Goal: Transaction & Acquisition: Purchase product/service

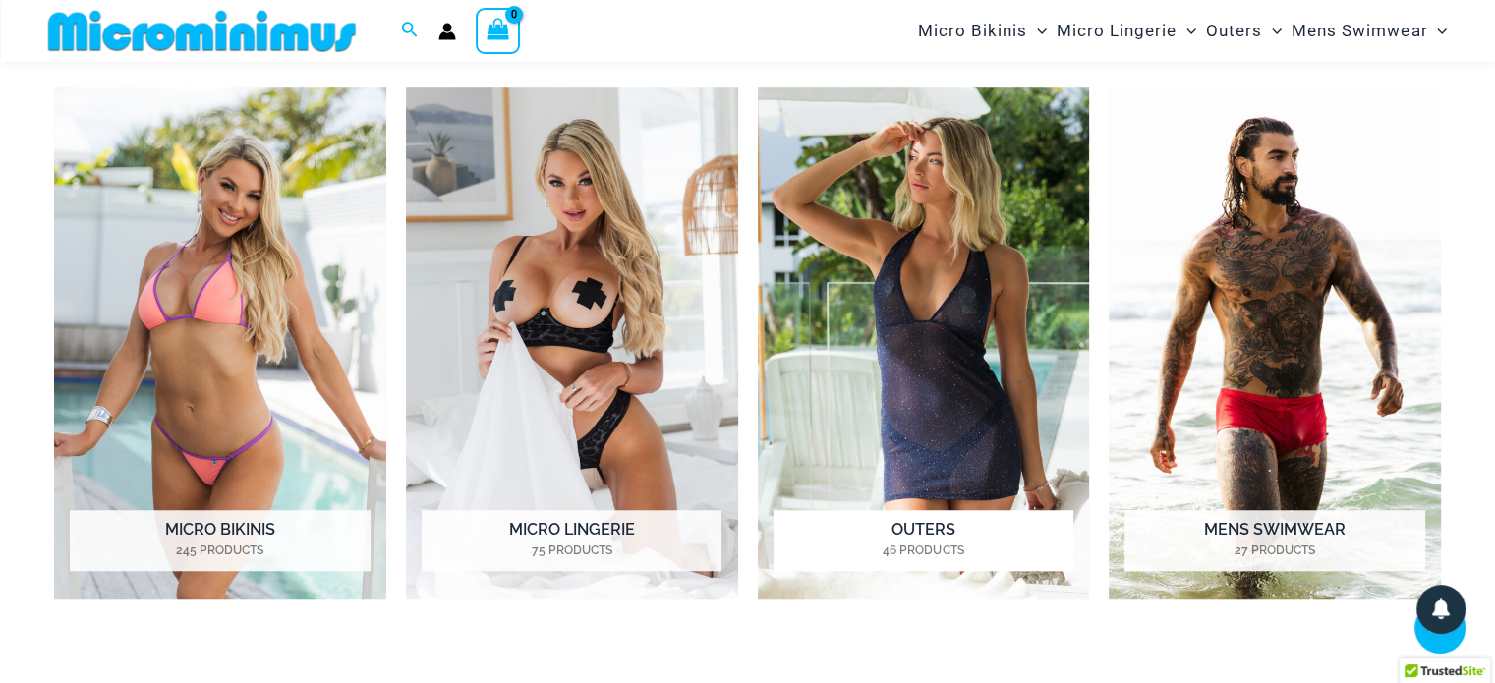
scroll to position [1459, 0]
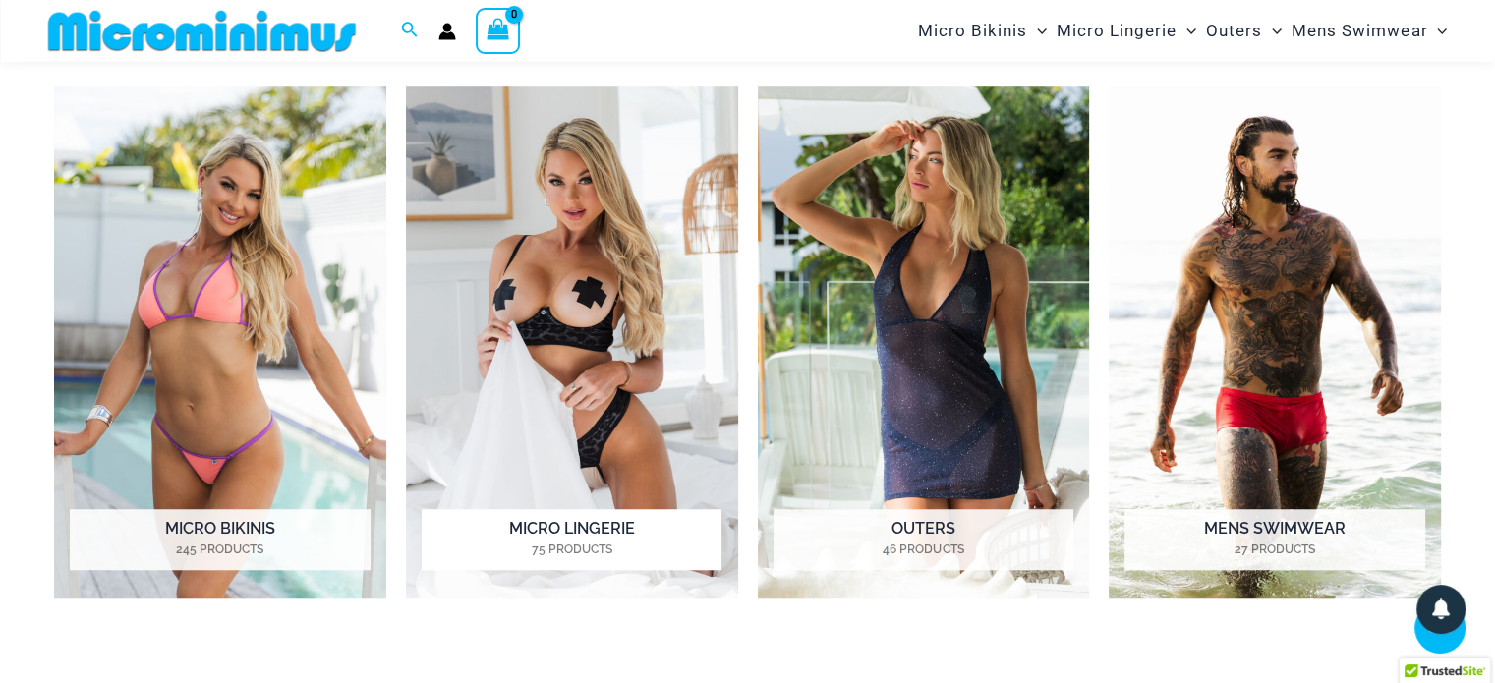
click at [522, 323] on img "Visit product category Micro Lingerie" at bounding box center [572, 343] width 332 height 512
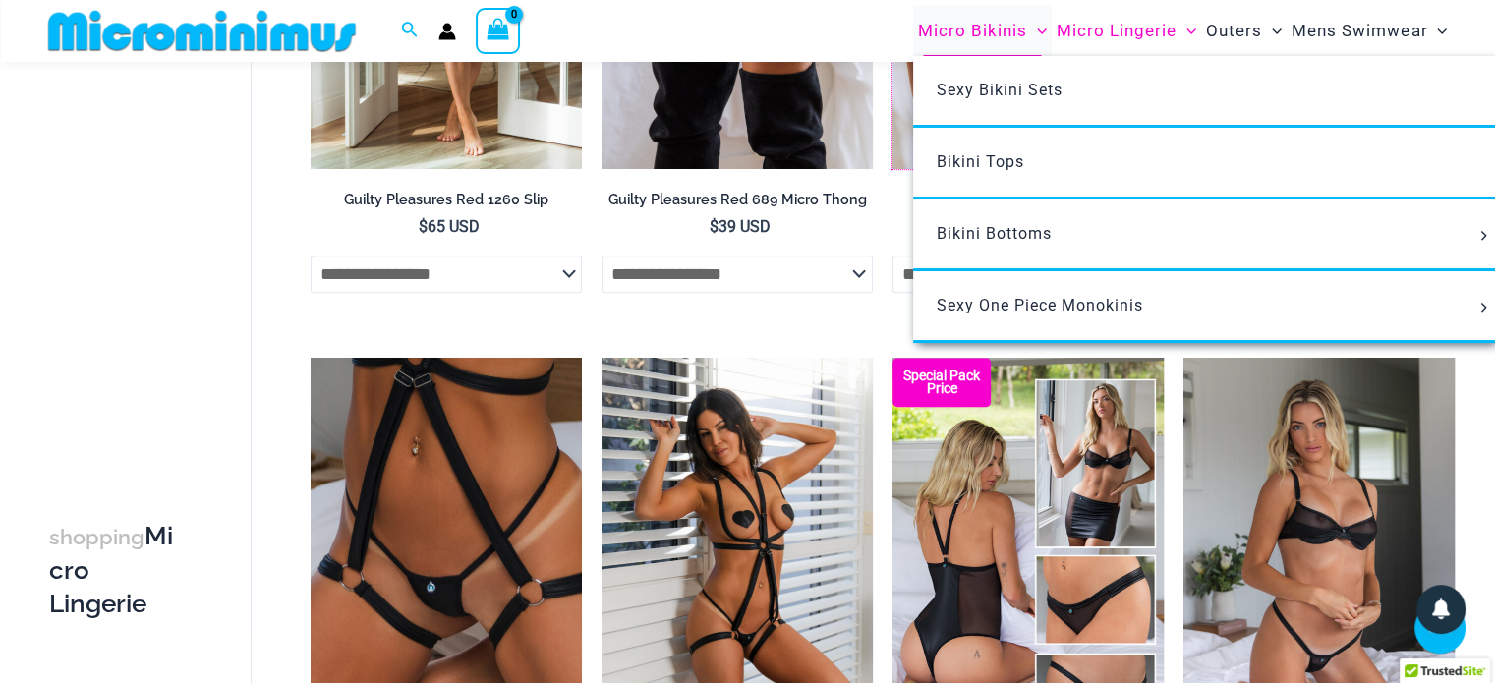
scroll to position [1211, 0]
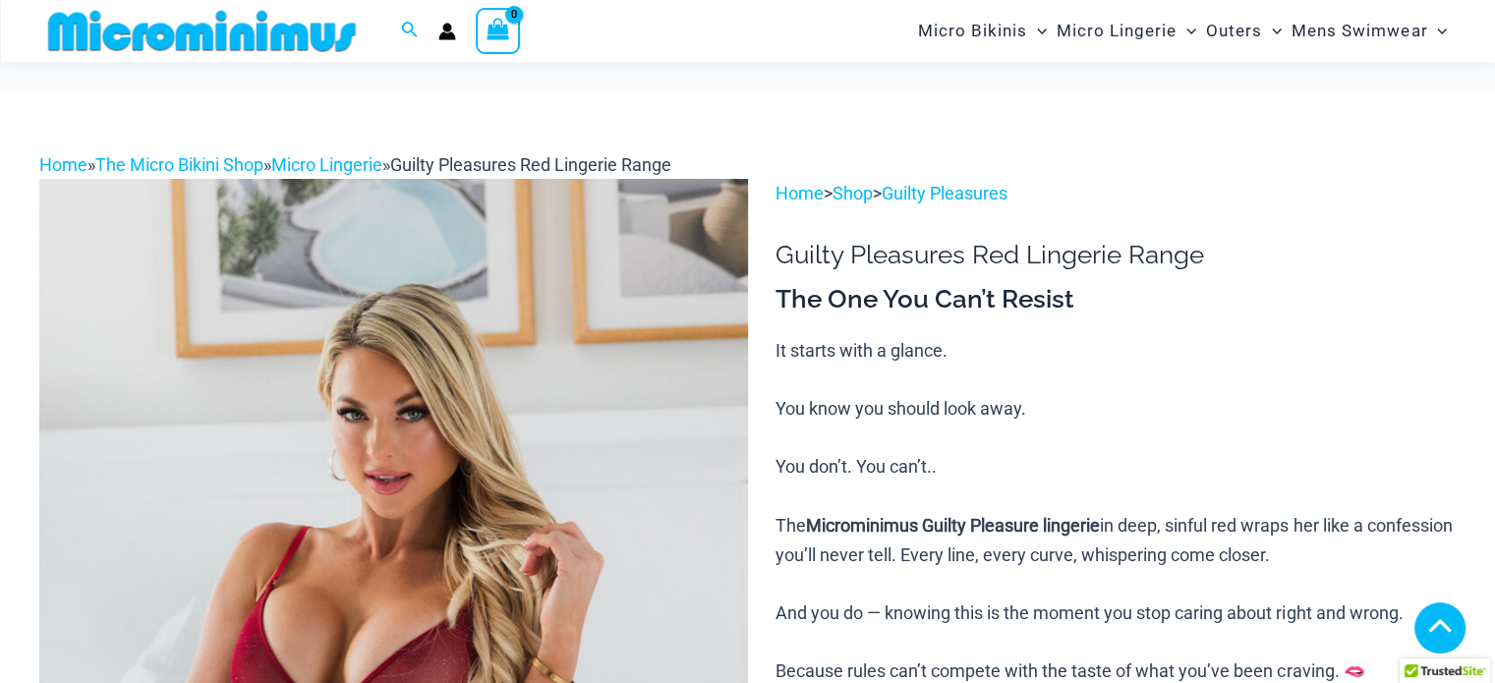
scroll to position [690, 0]
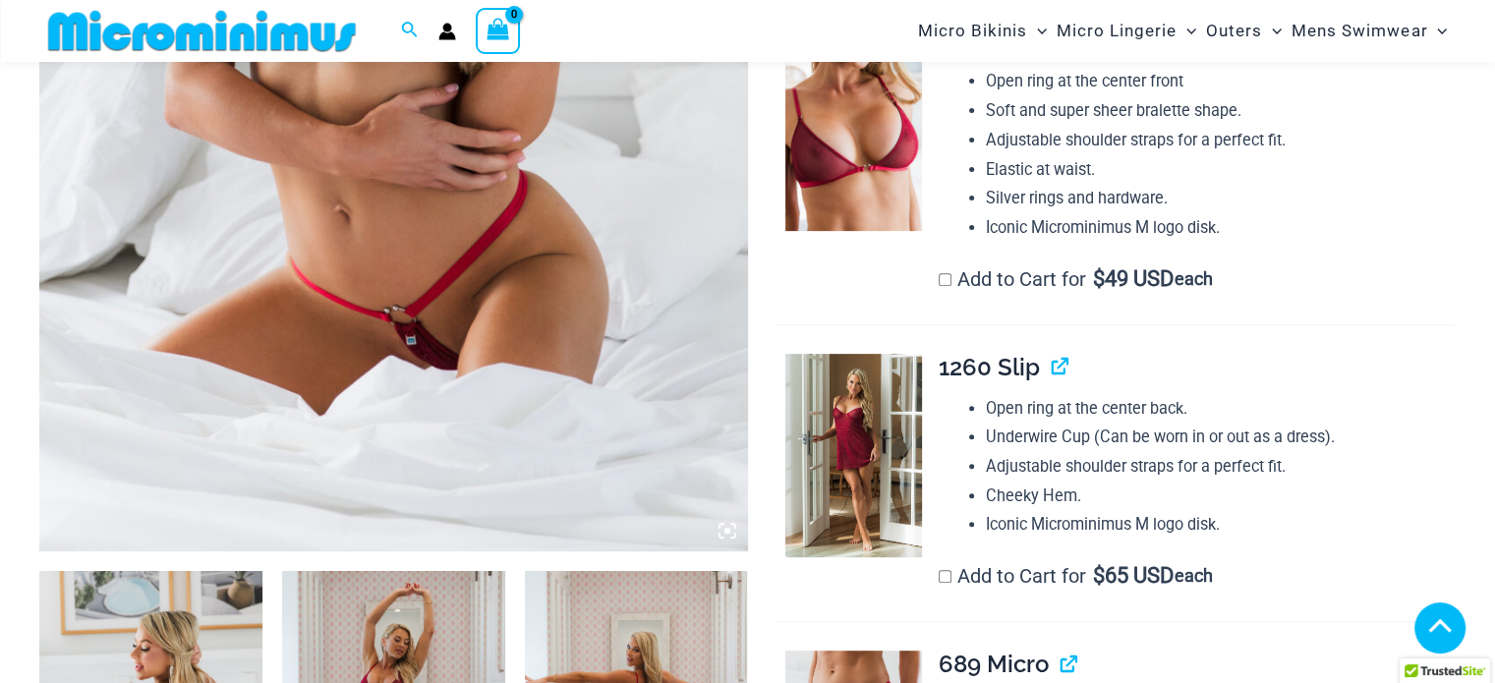
click at [728, 537] on icon at bounding box center [728, 531] width 18 height 18
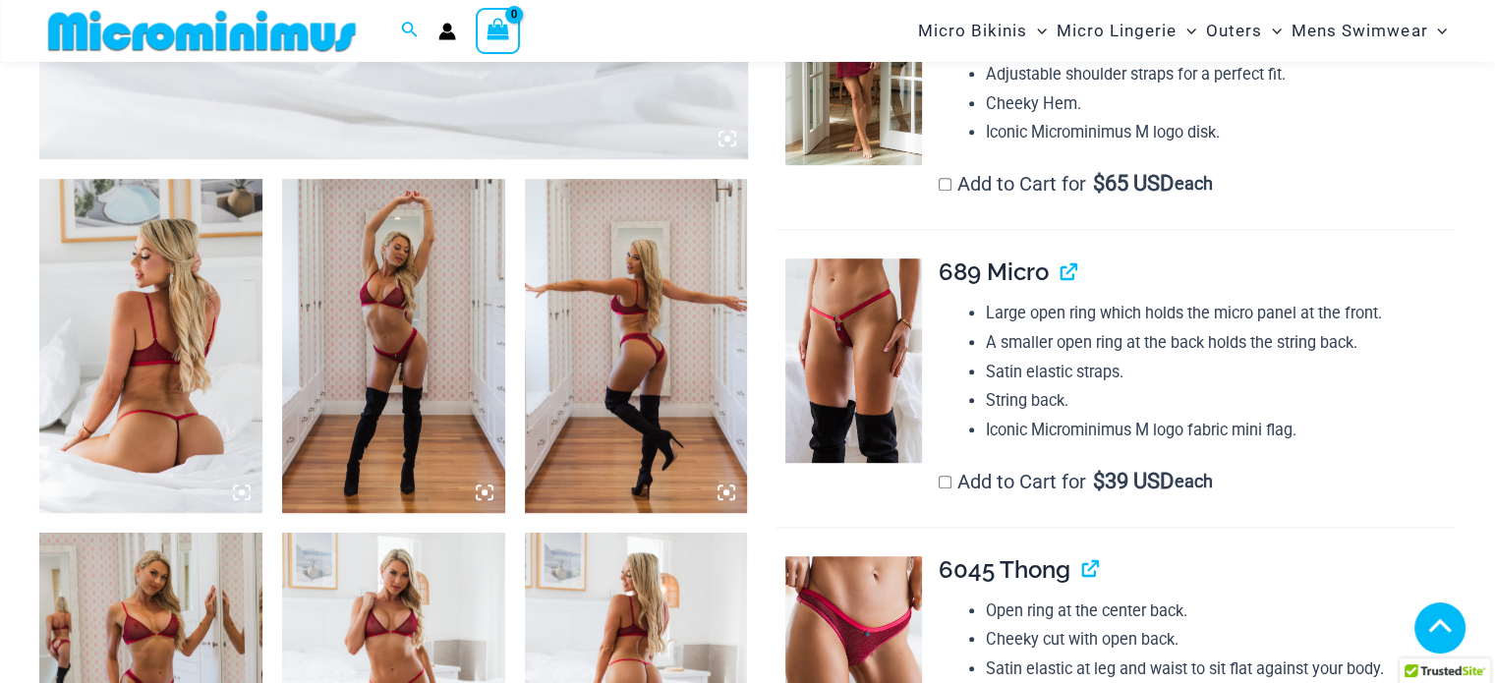
scroll to position [1083, 0]
click at [235, 491] on icon at bounding box center [242, 492] width 18 height 18
click at [184, 376] on img at bounding box center [150, 345] width 223 height 334
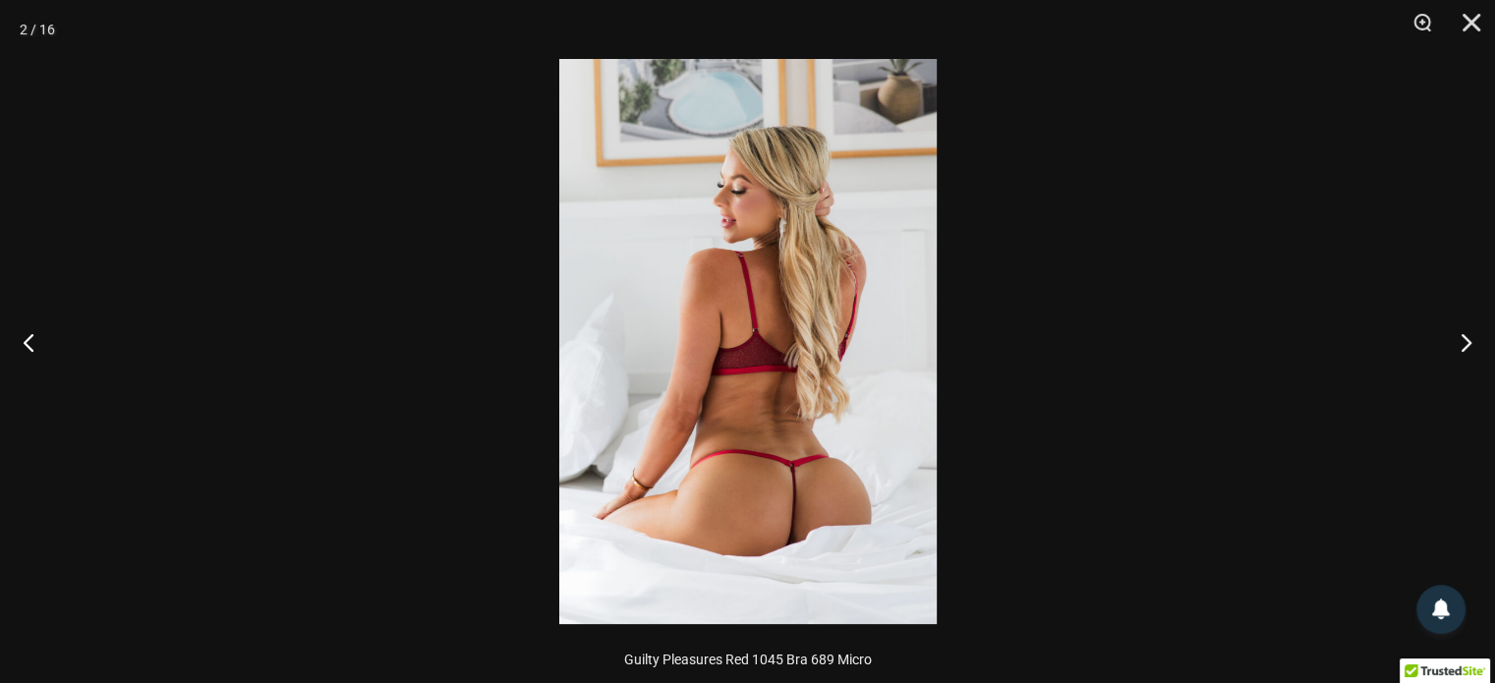
click at [851, 422] on img at bounding box center [748, 341] width 378 height 565
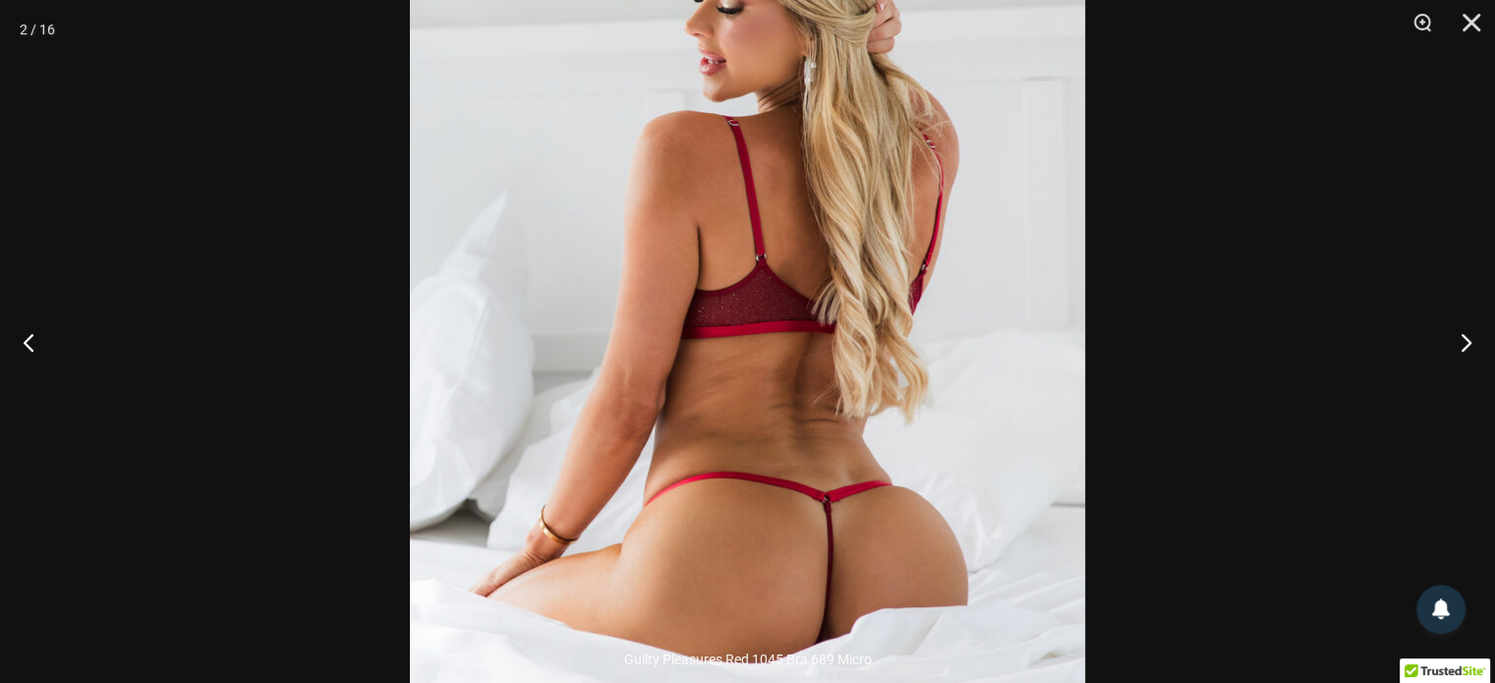
click at [851, 421] on img at bounding box center [747, 278] width 675 height 1013
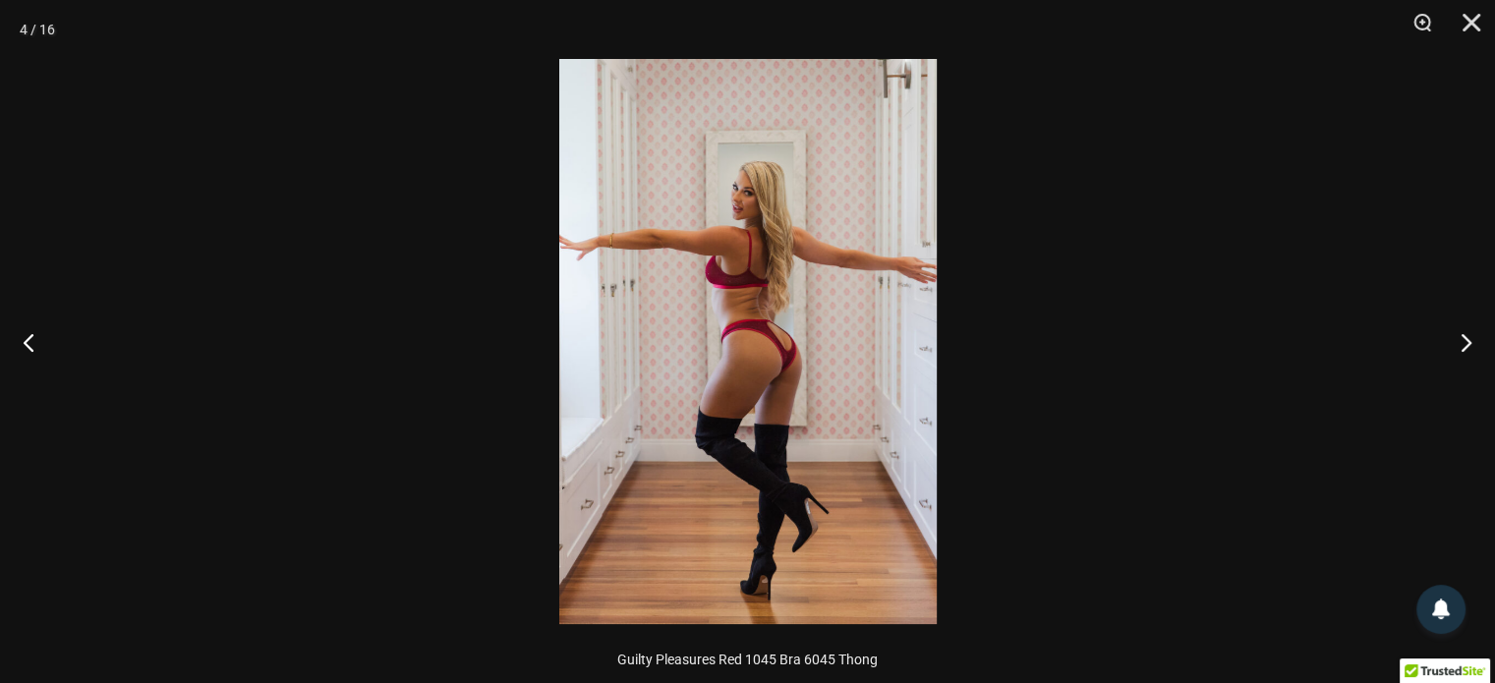
click at [775, 339] on img at bounding box center [748, 341] width 378 height 565
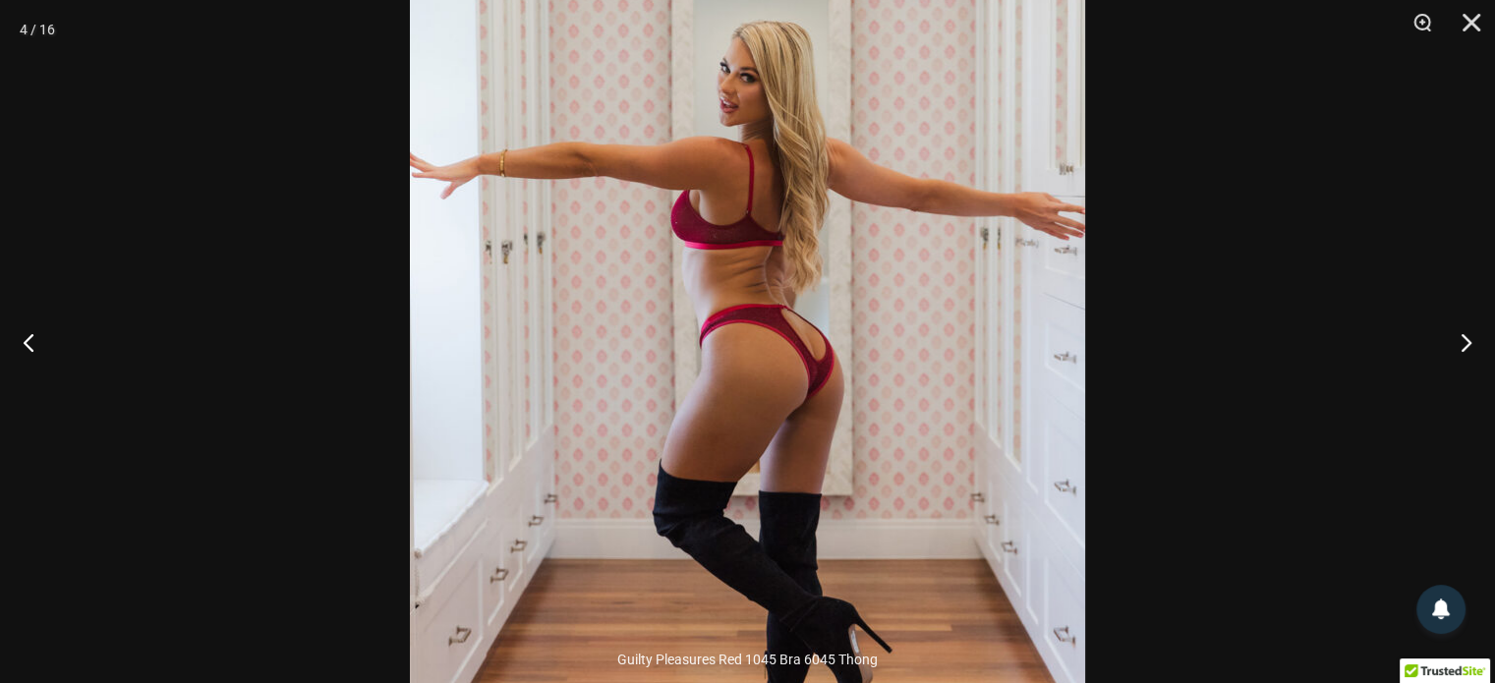
click at [775, 339] on img at bounding box center [747, 344] width 675 height 1013
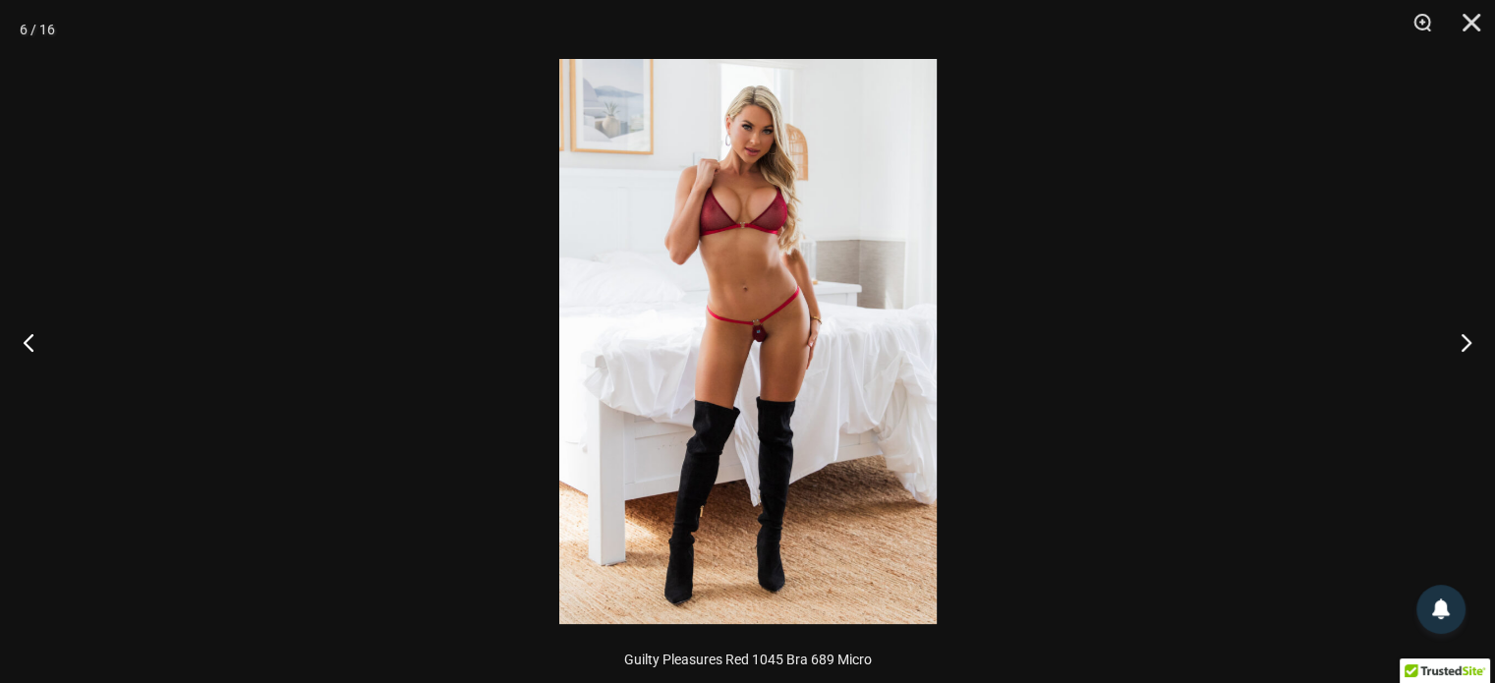
click at [775, 339] on img at bounding box center [748, 341] width 378 height 565
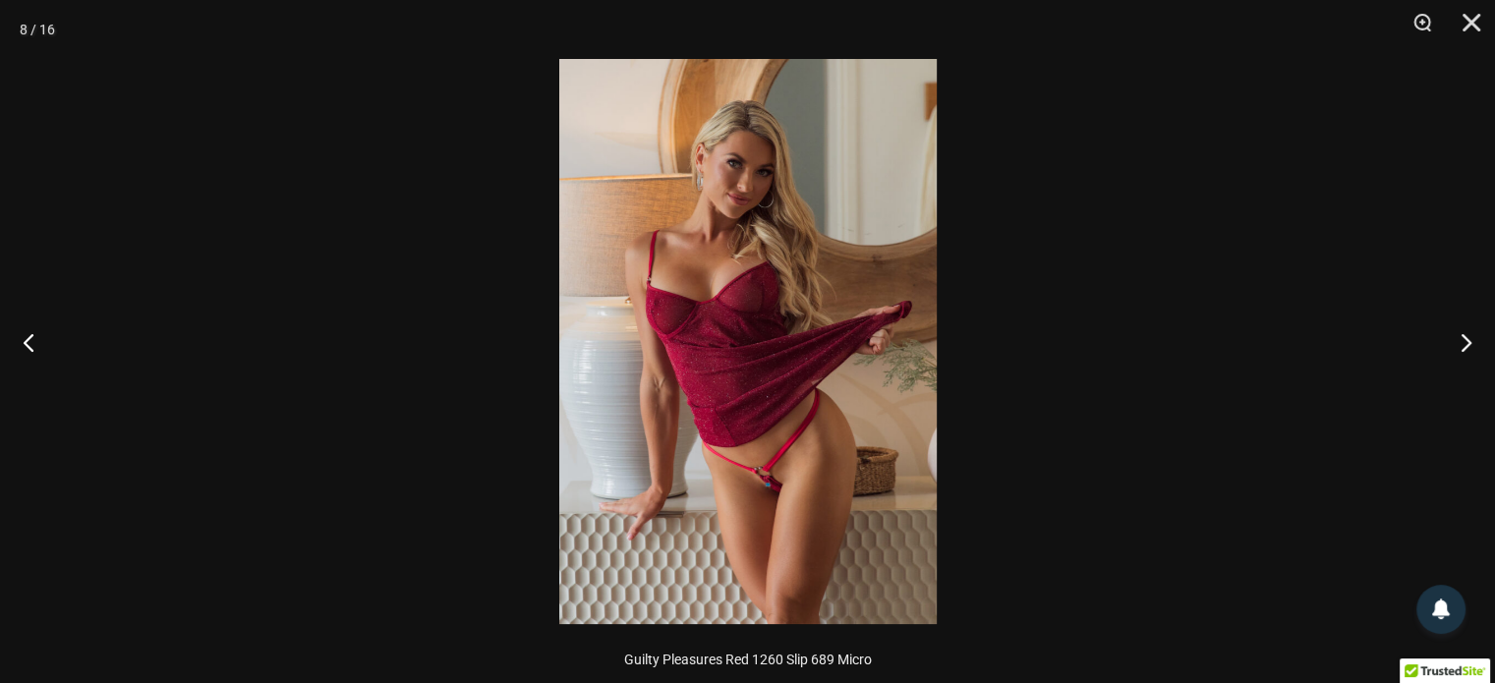
click at [833, 457] on img at bounding box center [748, 341] width 378 height 565
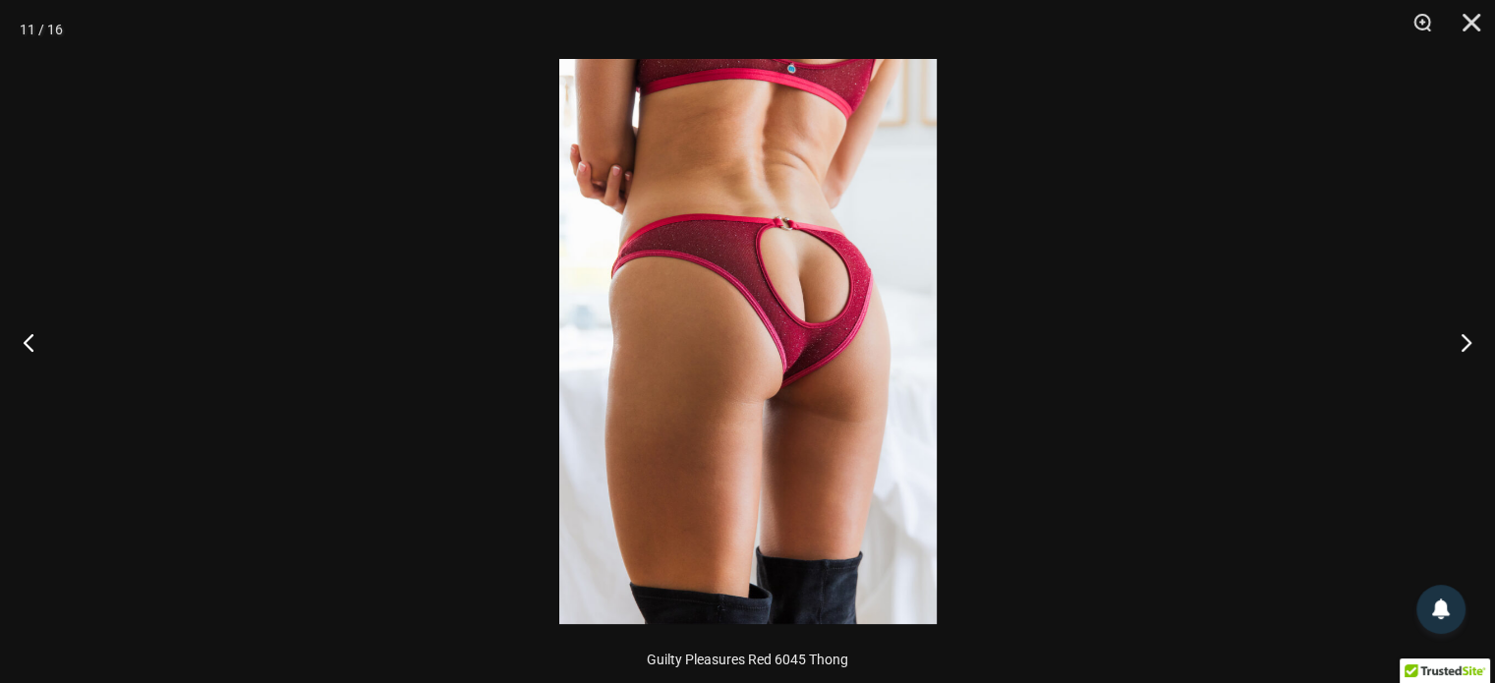
click at [806, 257] on img at bounding box center [748, 341] width 378 height 565
click at [838, 379] on img at bounding box center [748, 341] width 378 height 565
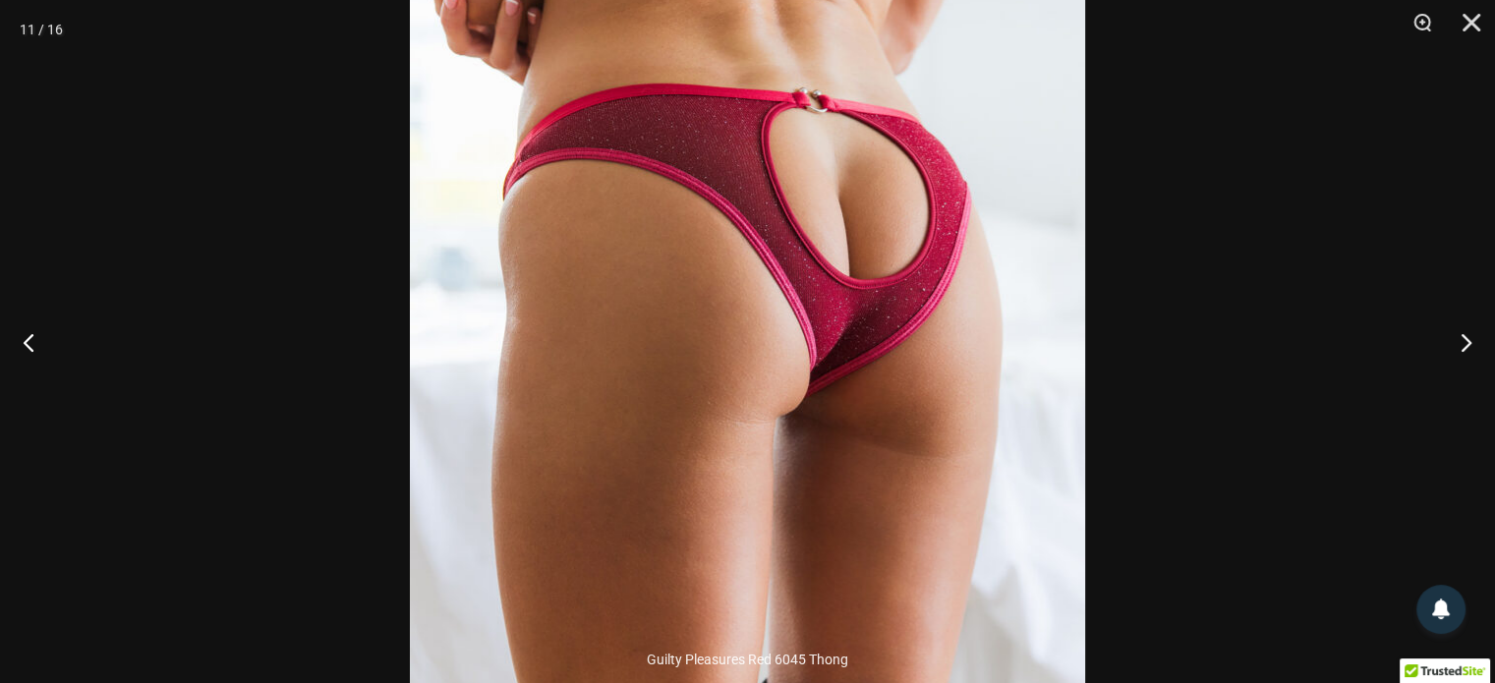
click at [855, 294] on img at bounding box center [747, 312] width 675 height 1013
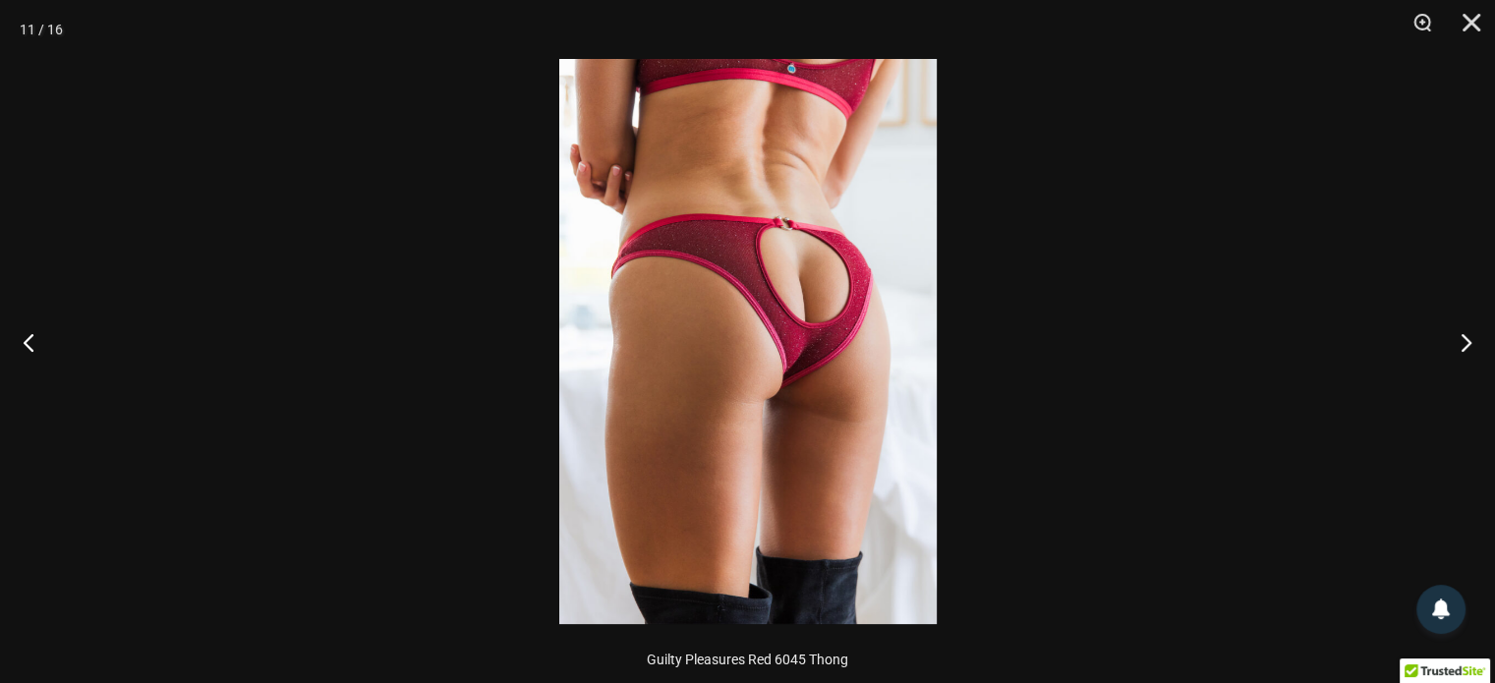
click at [855, 294] on img at bounding box center [748, 341] width 378 height 565
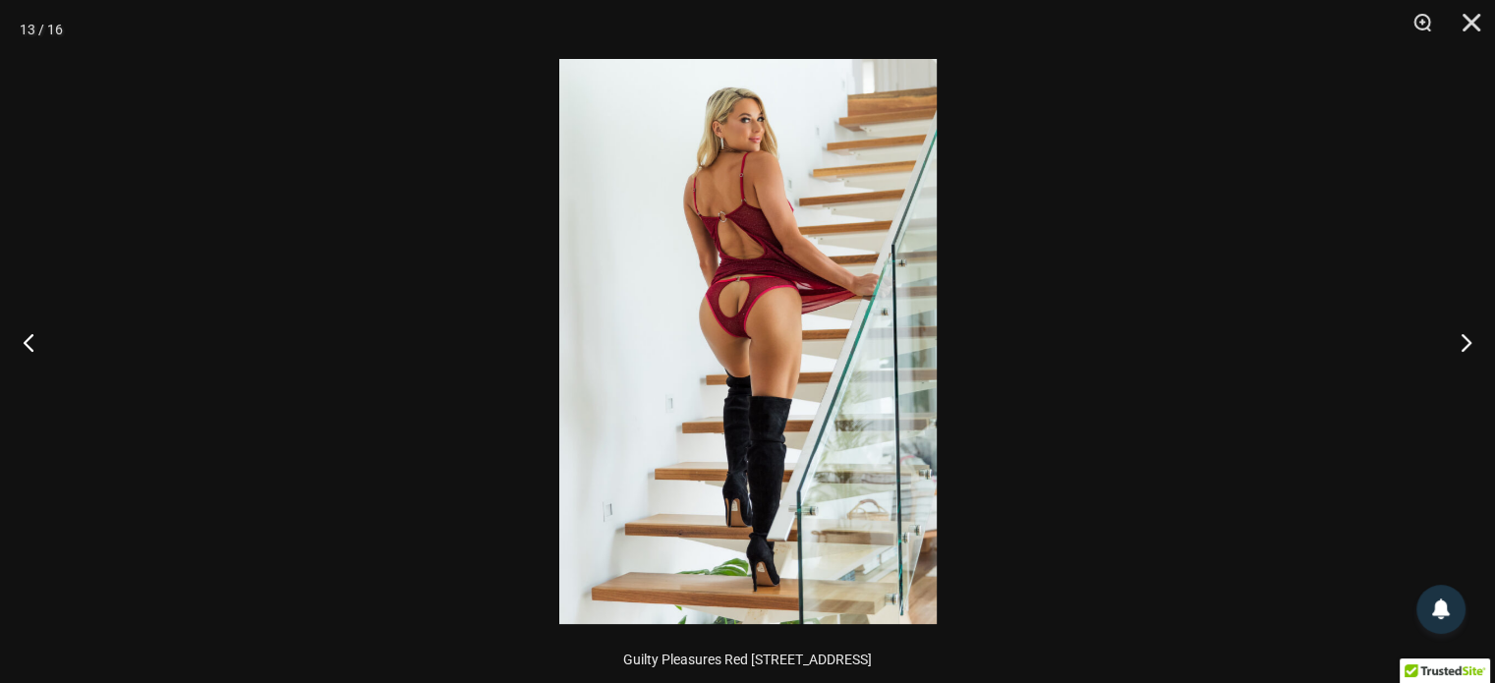
click at [893, 308] on img at bounding box center [748, 341] width 378 height 565
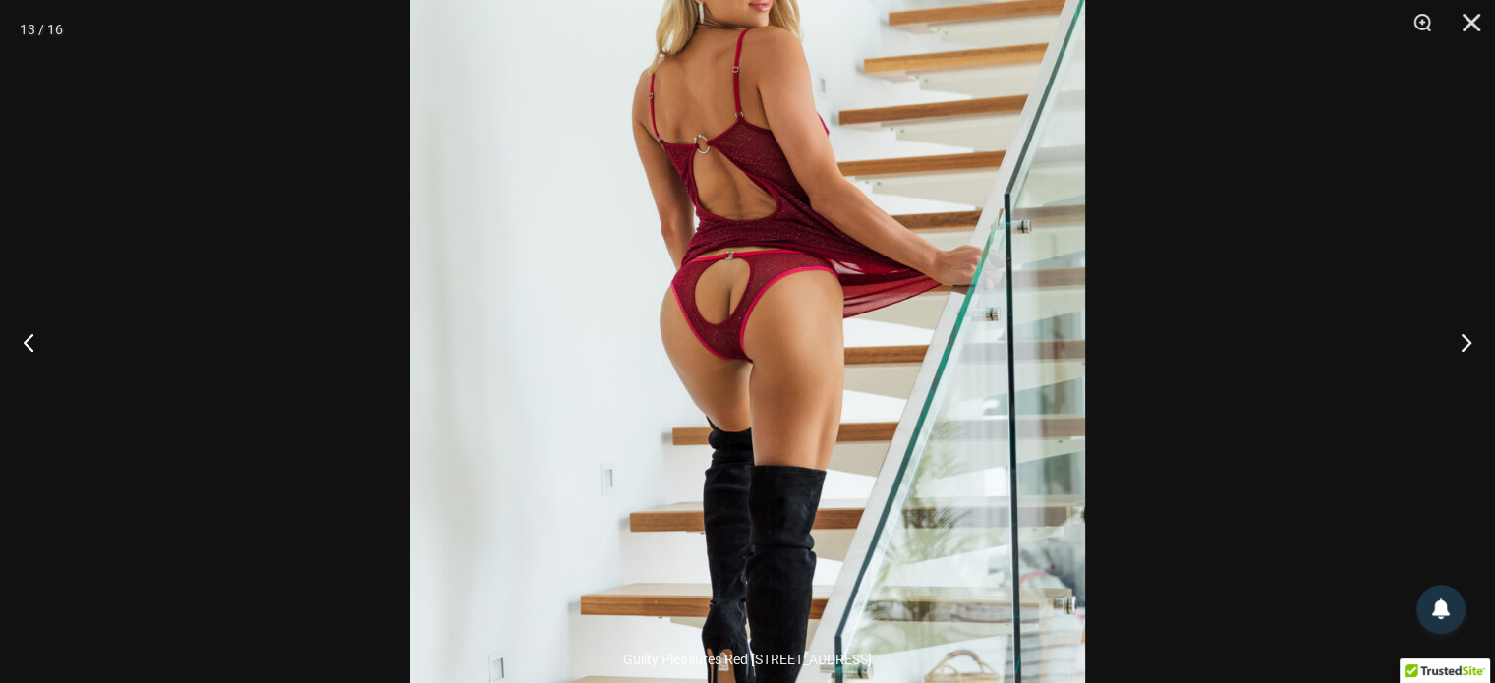
click at [895, 294] on img at bounding box center [747, 367] width 675 height 1013
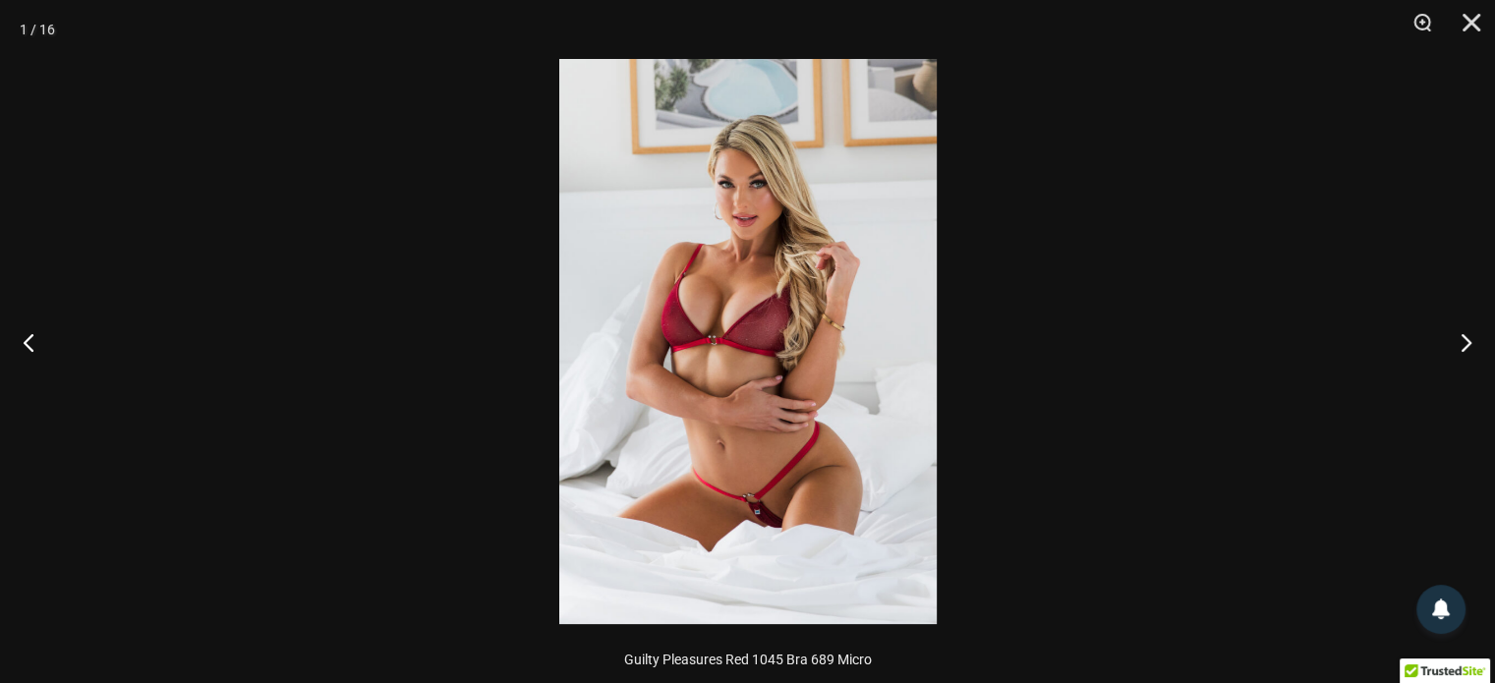
click at [813, 444] on img at bounding box center [748, 341] width 378 height 565
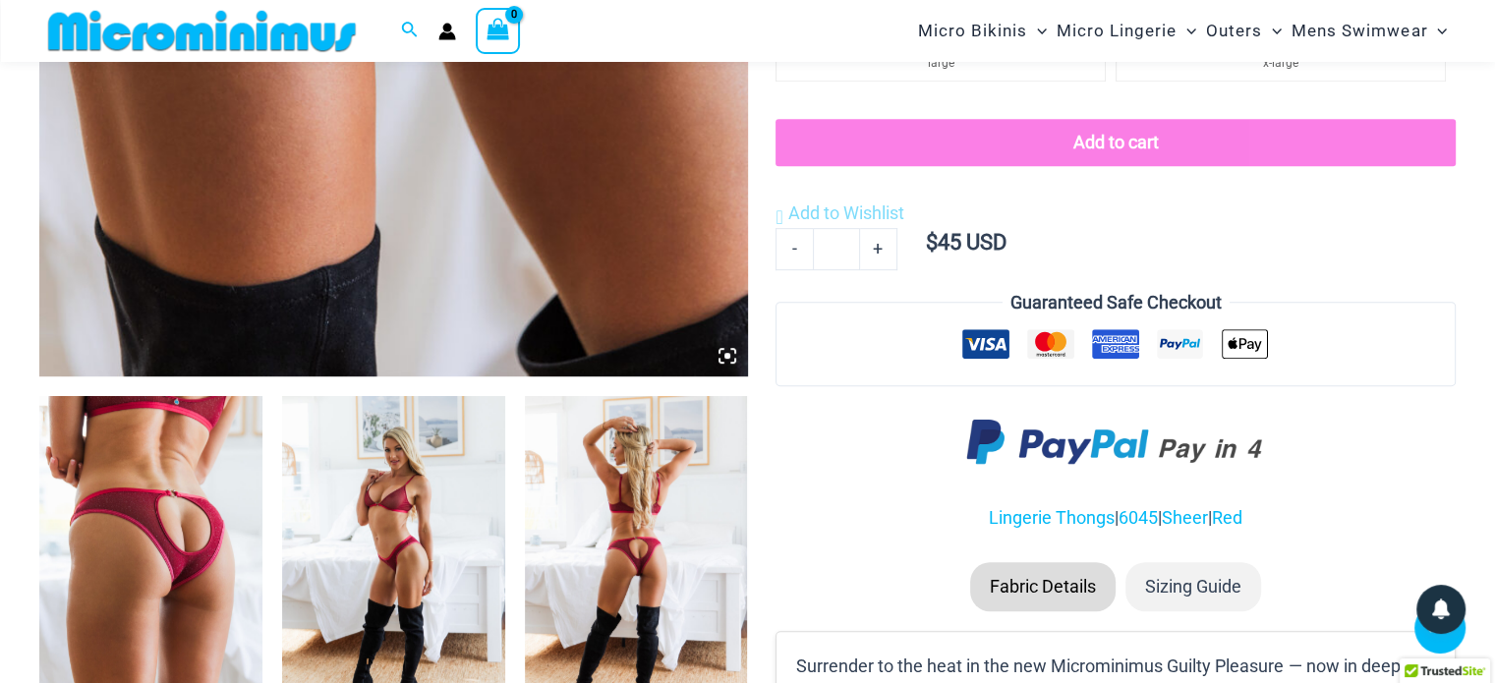
scroll to position [867, 0]
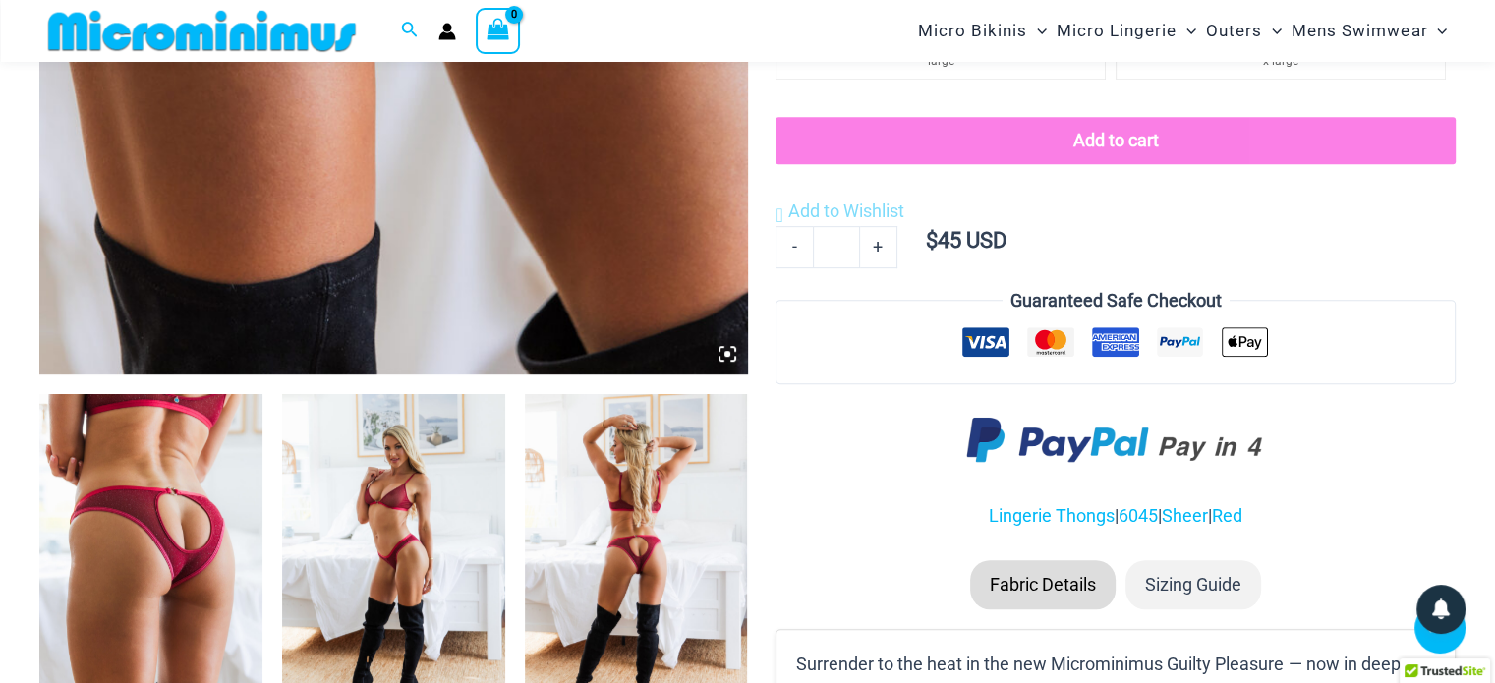
click at [665, 513] on img at bounding box center [636, 561] width 223 height 334
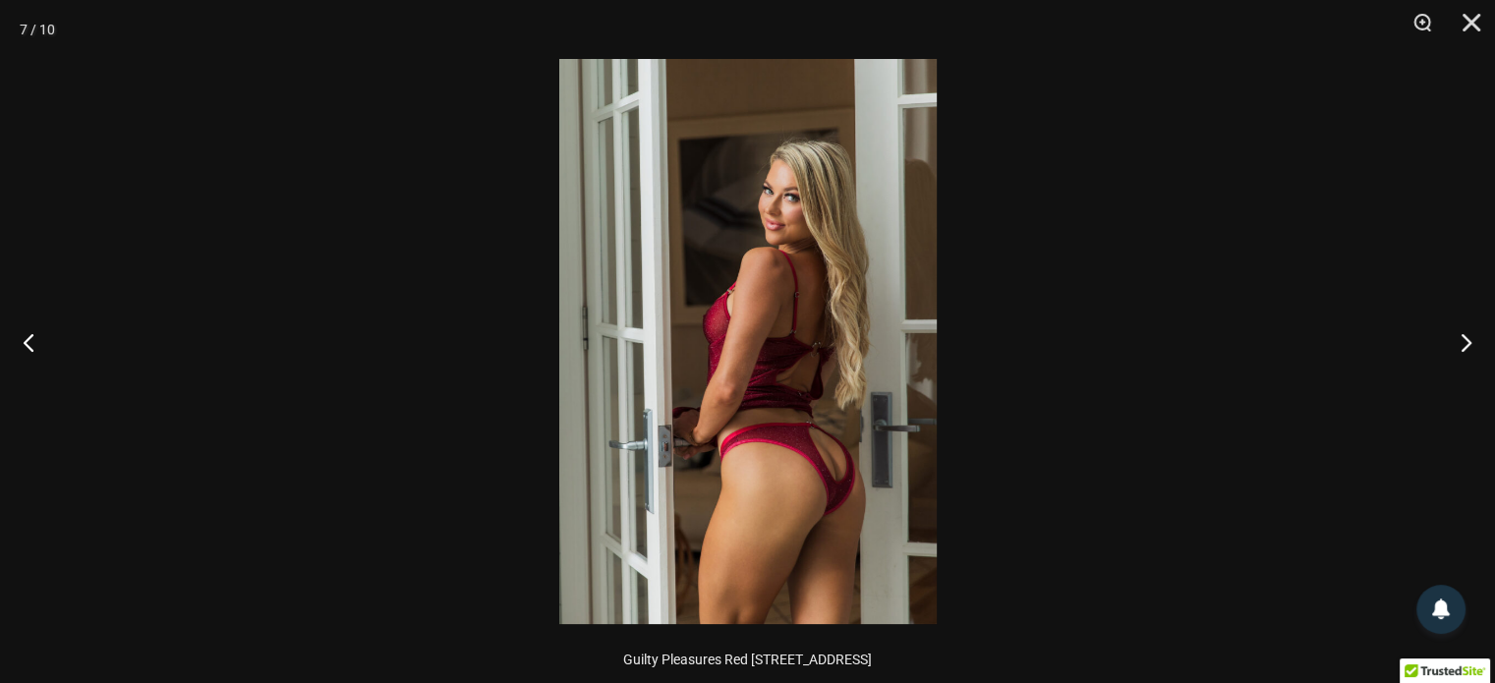
click at [847, 416] on img at bounding box center [748, 341] width 378 height 565
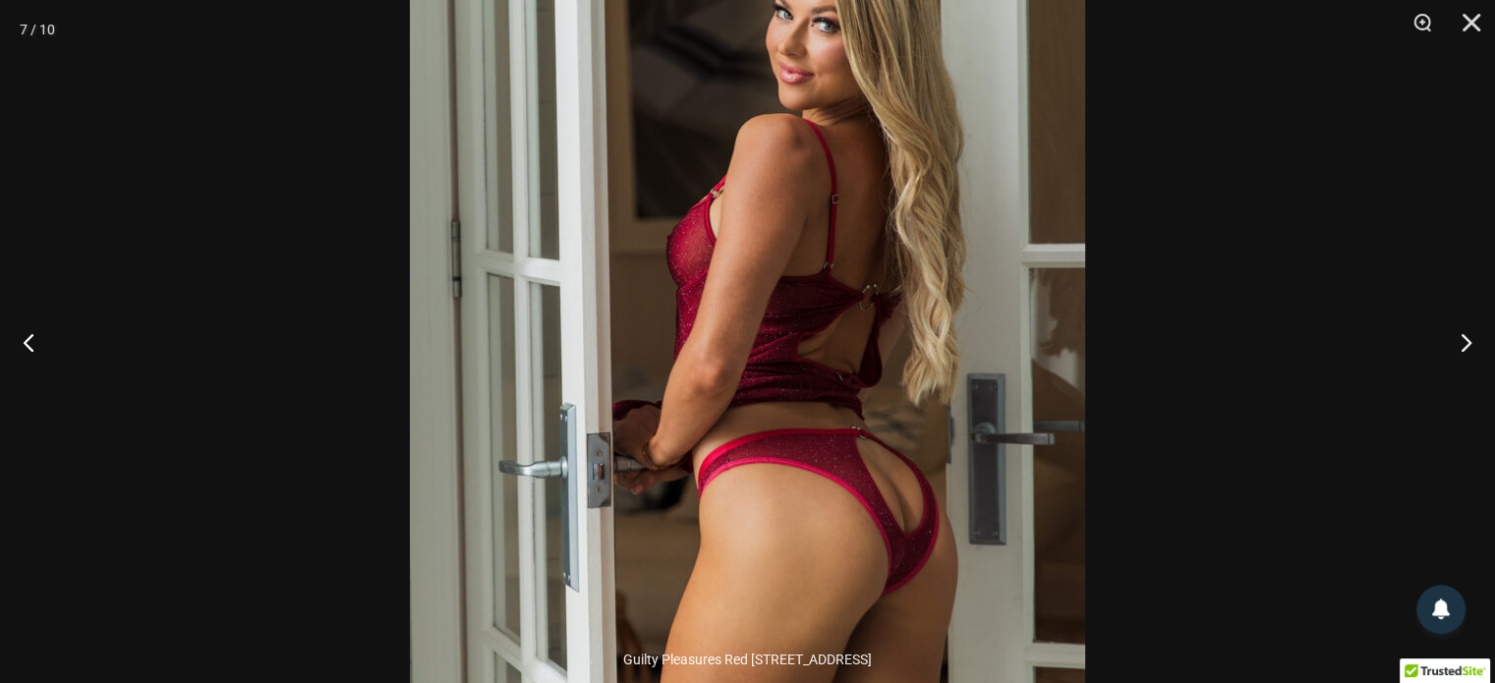
click at [847, 416] on img at bounding box center [747, 283] width 675 height 1013
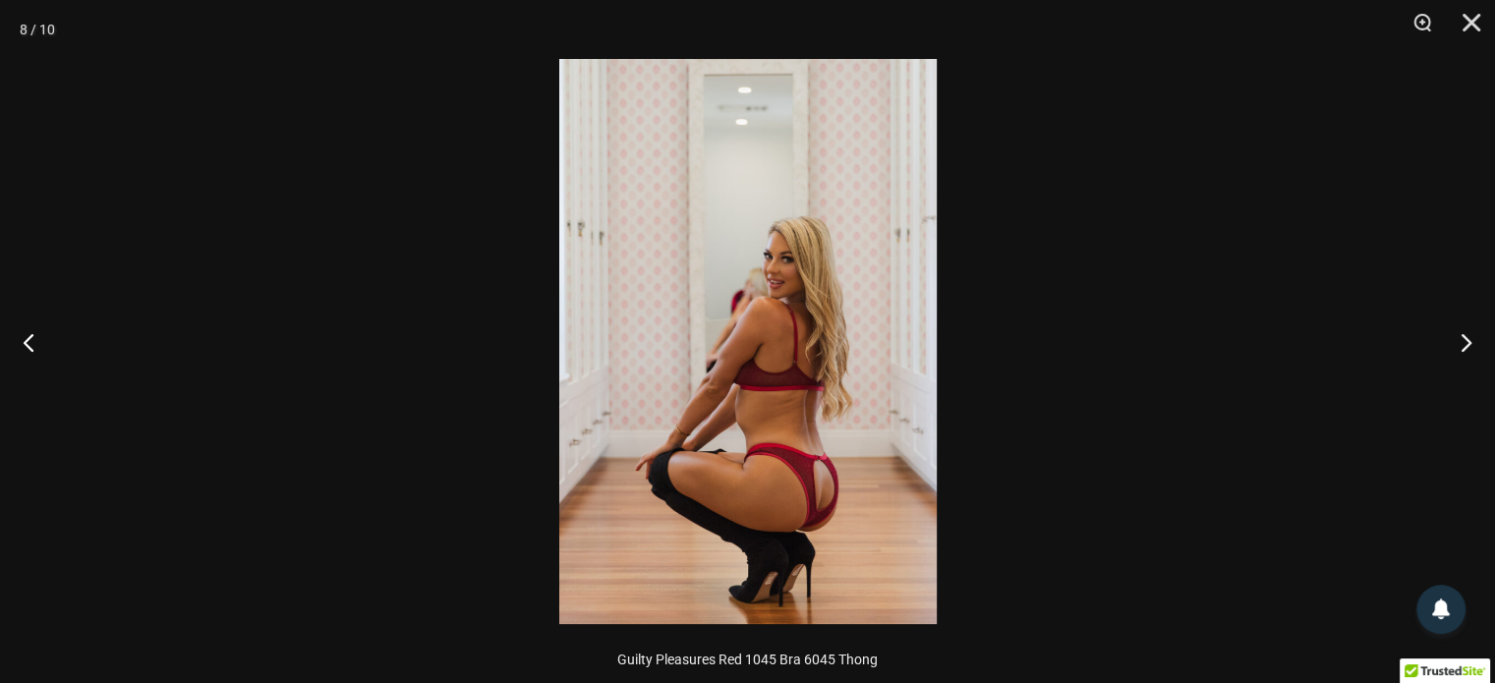
click at [847, 415] on img at bounding box center [748, 341] width 378 height 565
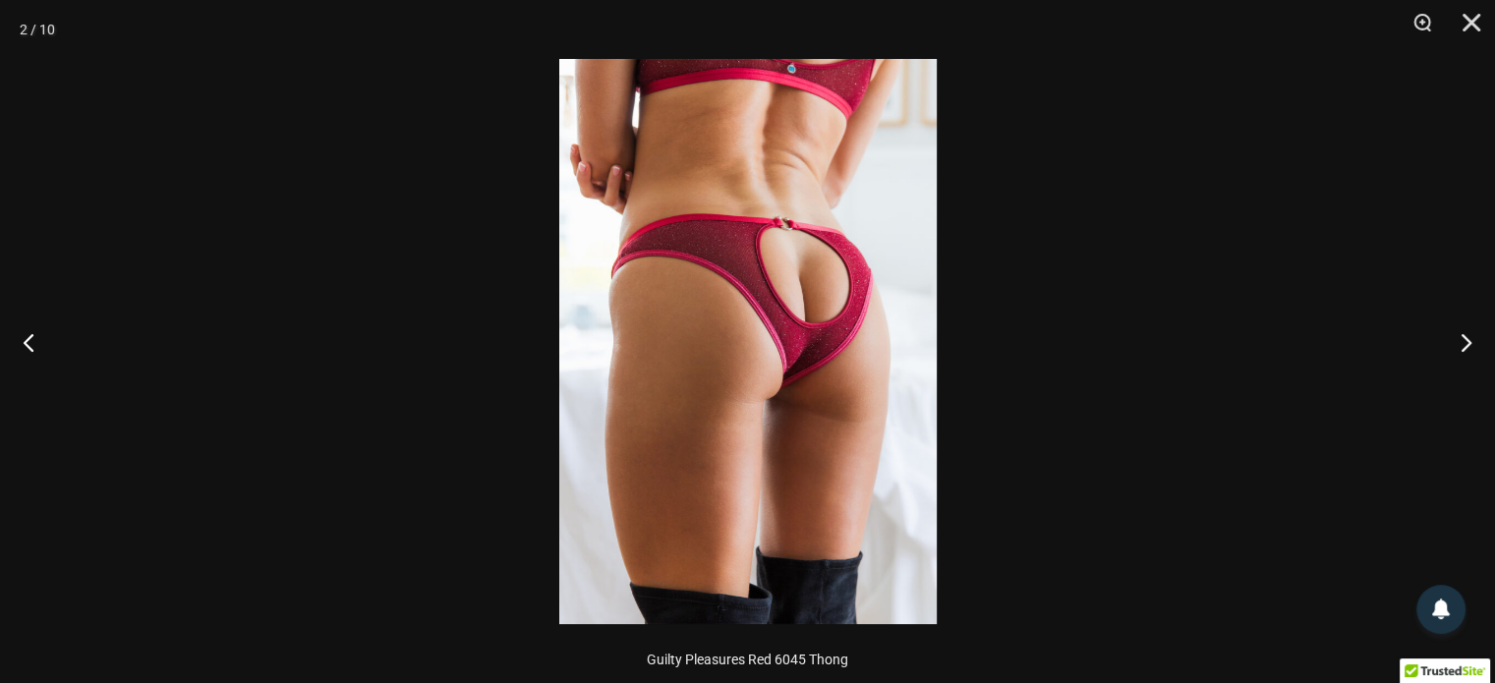
click at [848, 412] on img at bounding box center [748, 341] width 378 height 565
click at [824, 203] on img at bounding box center [748, 341] width 378 height 565
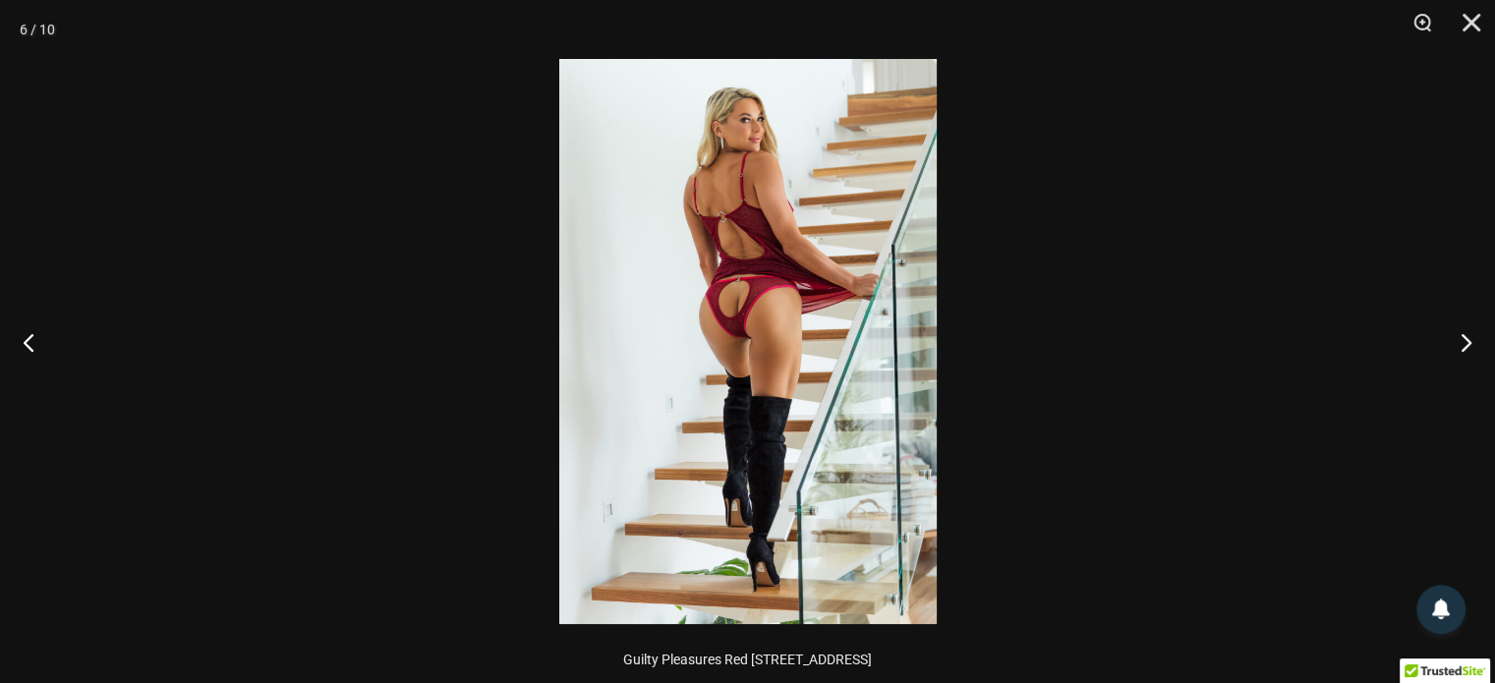
click at [1081, 219] on div at bounding box center [747, 341] width 1495 height 683
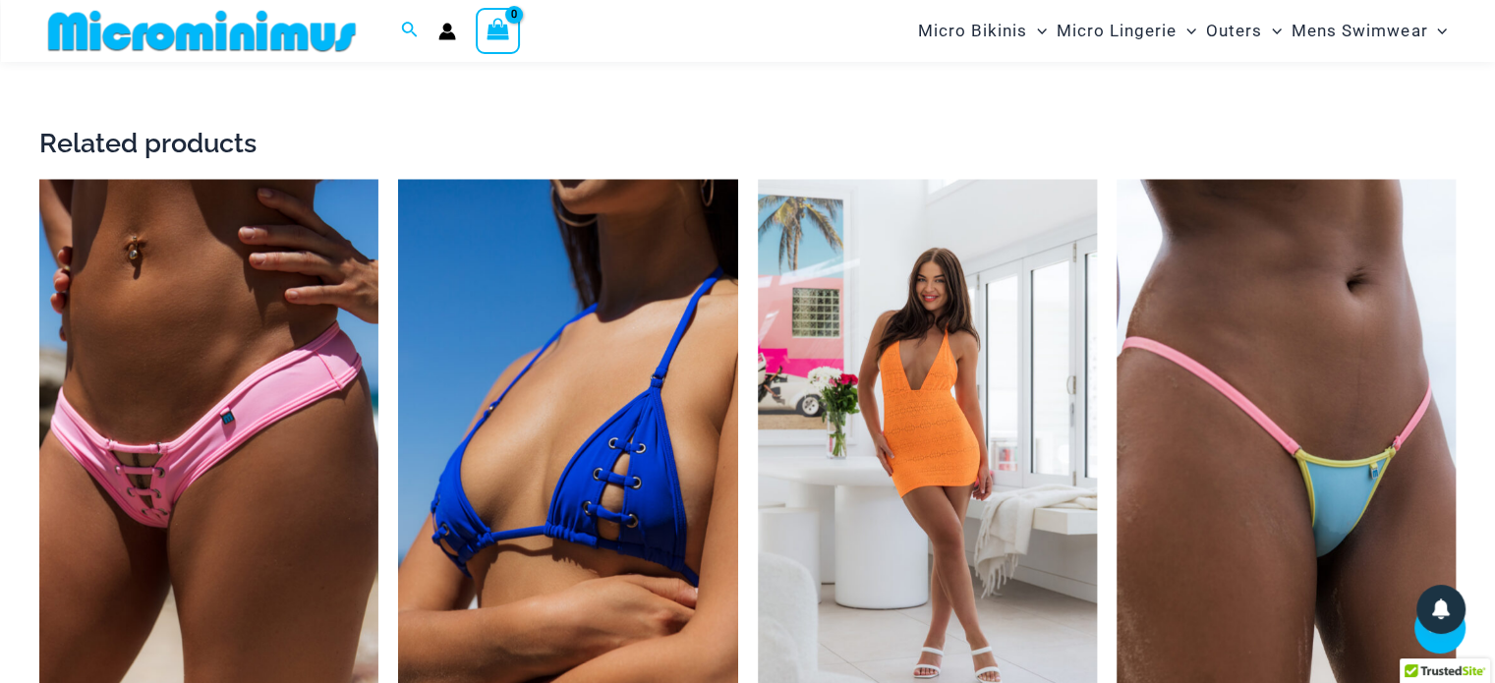
scroll to position [2931, 0]
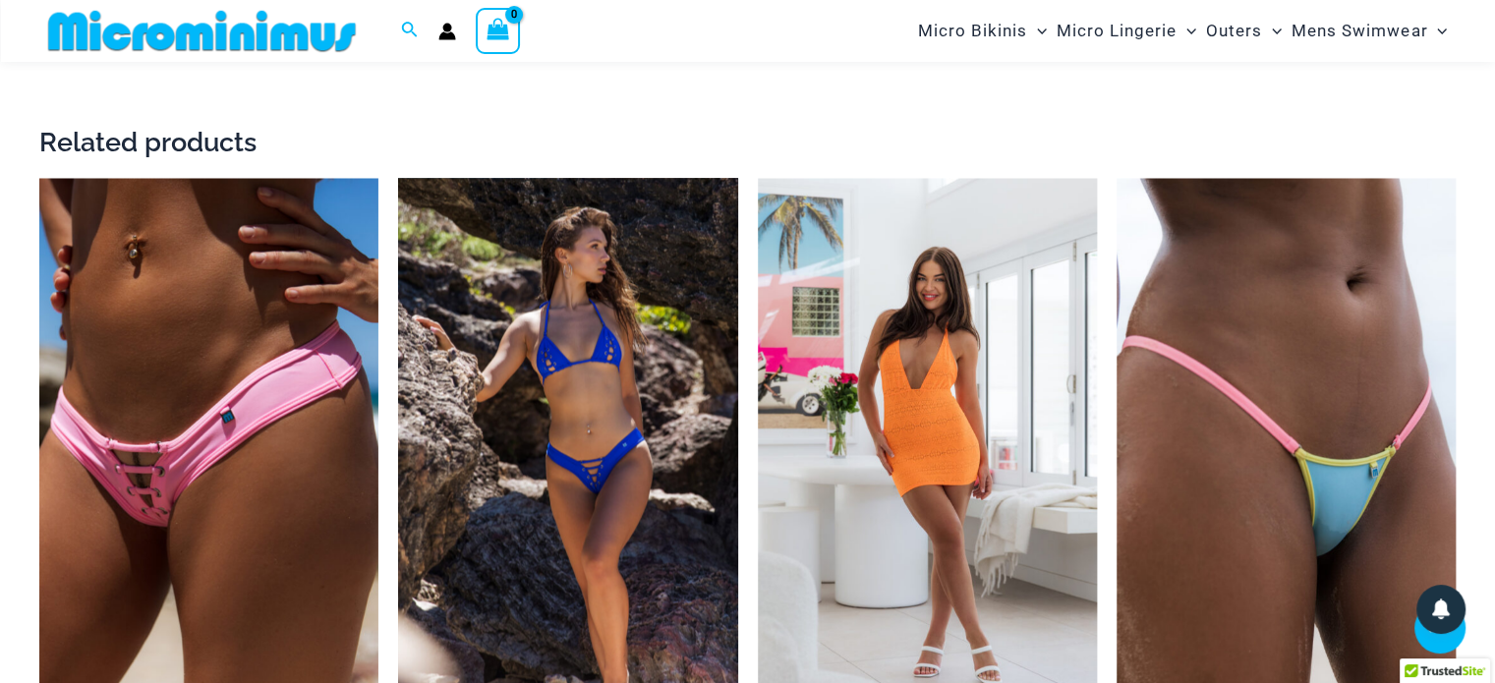
click at [649, 443] on img at bounding box center [567, 432] width 339 height 509
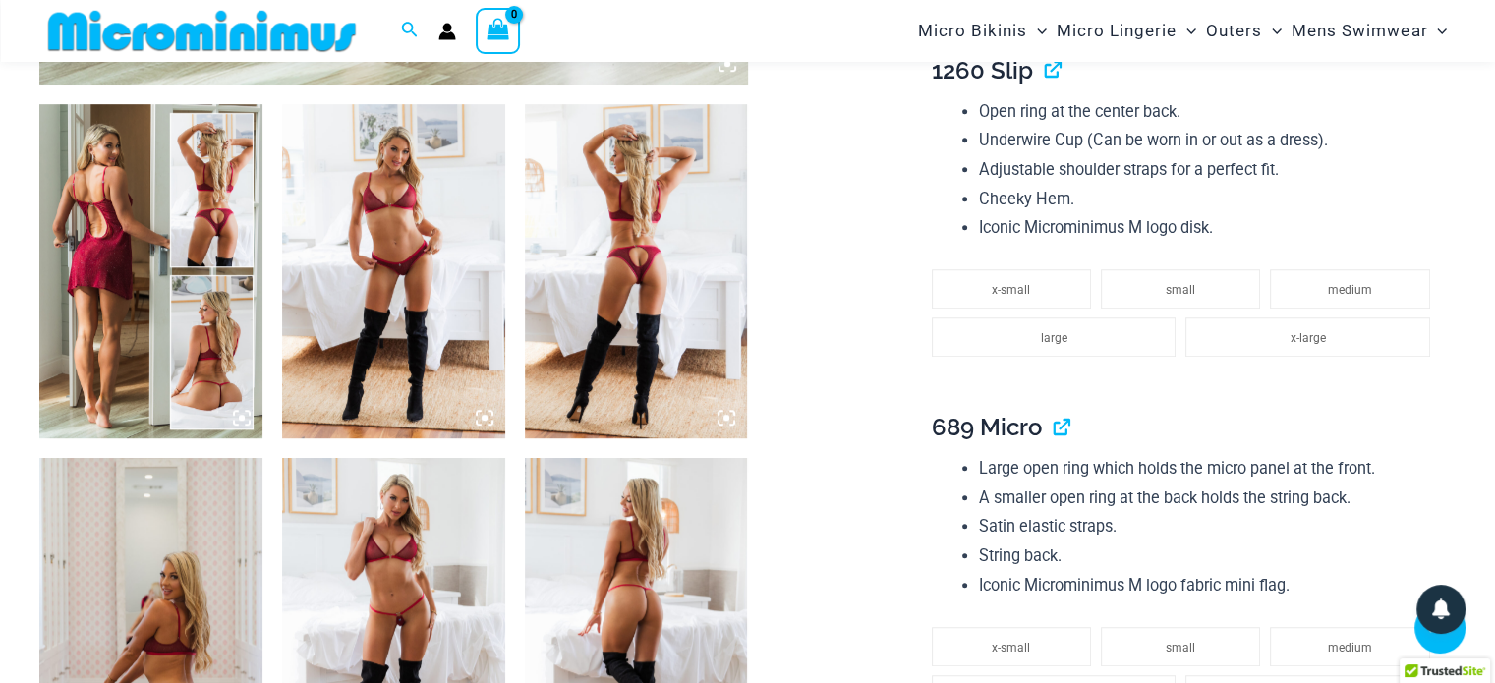
scroll to position [1158, 0]
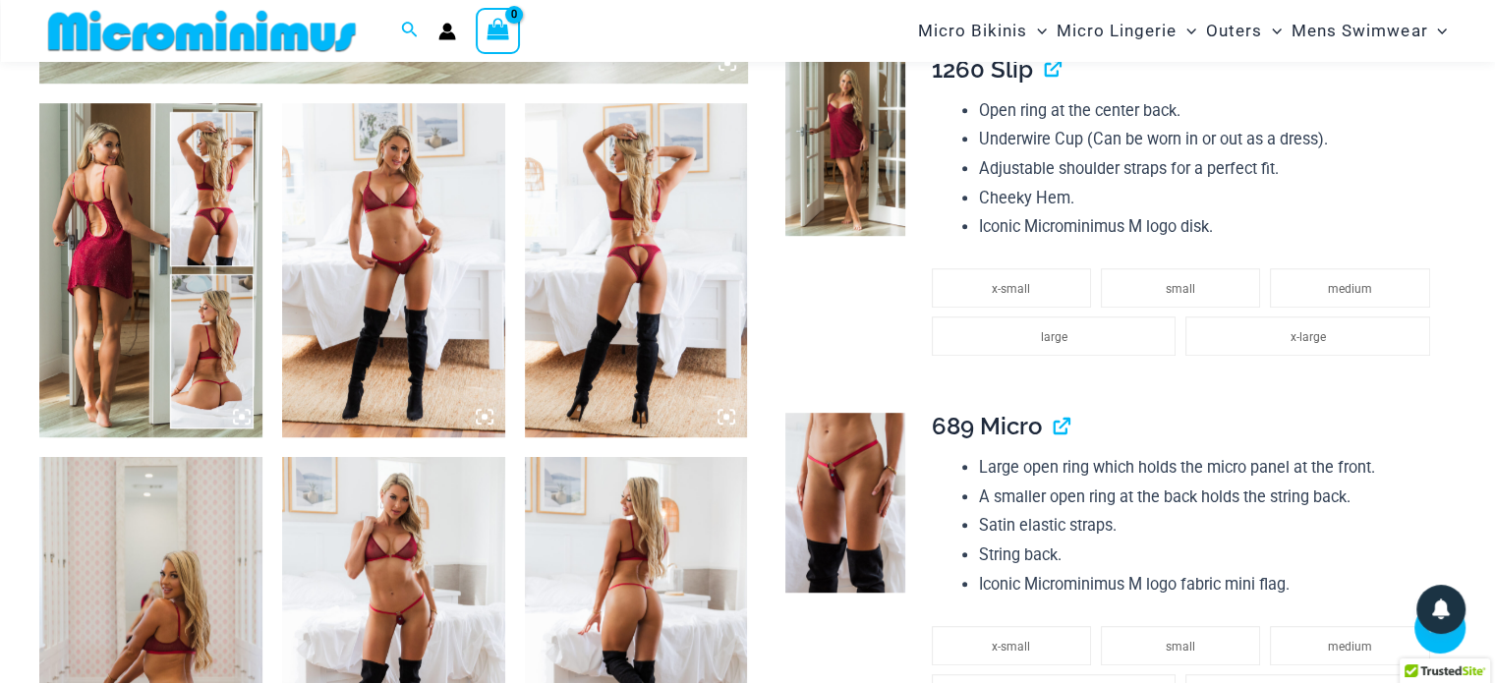
click at [732, 423] on icon at bounding box center [727, 417] width 18 height 18
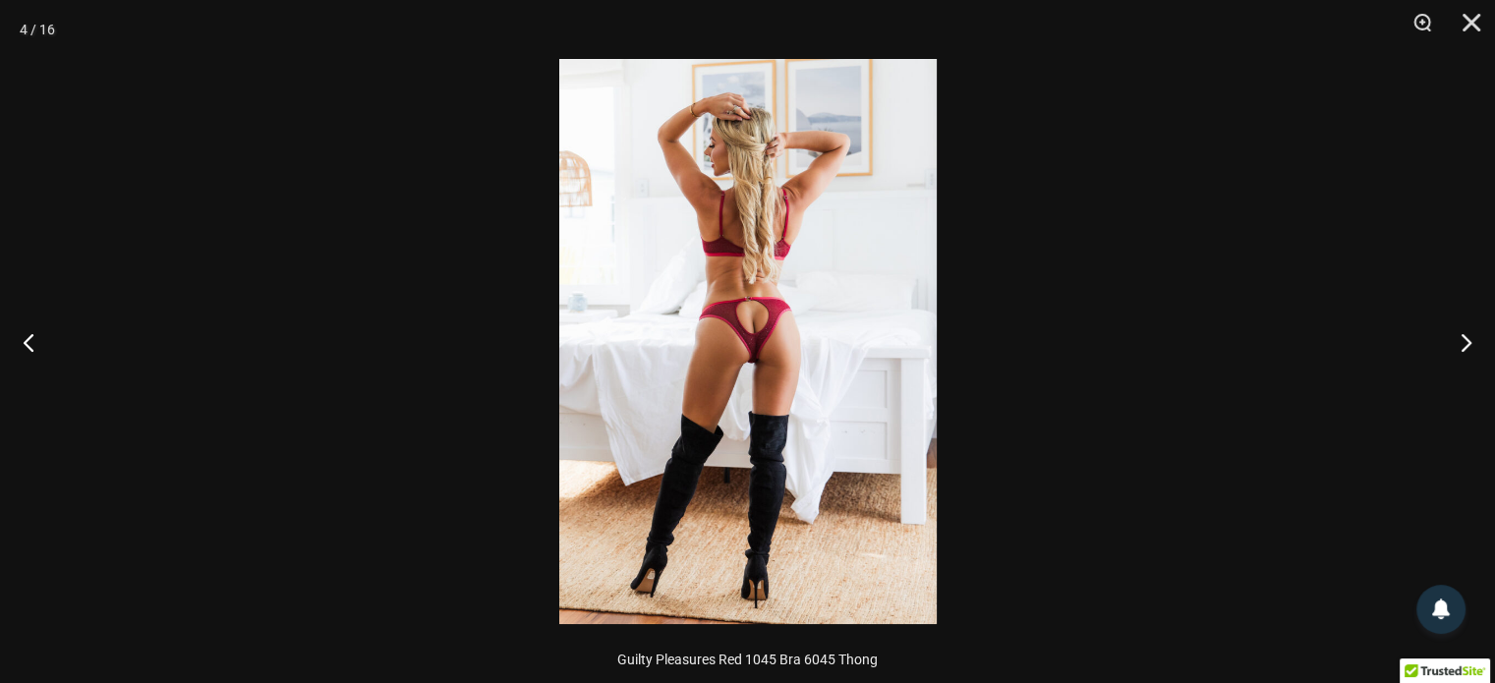
click at [857, 341] on img at bounding box center [748, 341] width 378 height 565
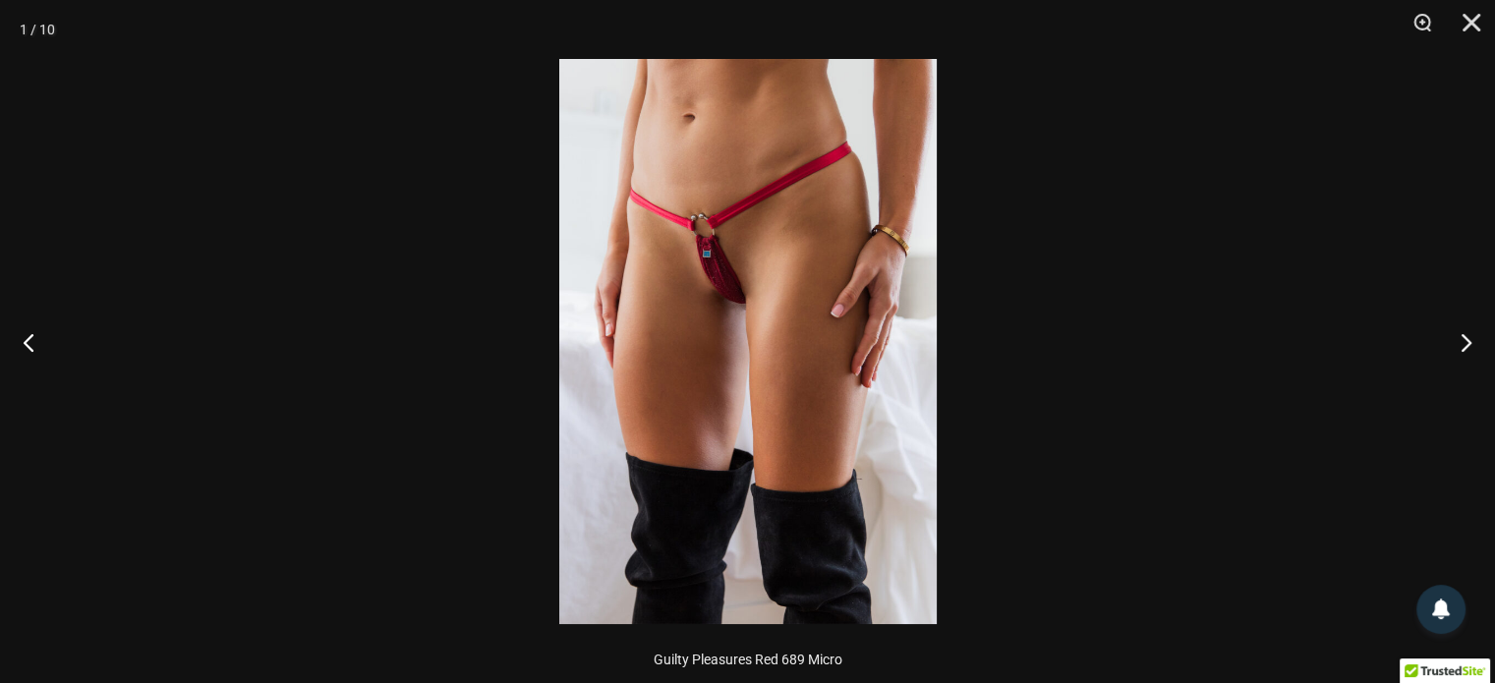
click at [777, 162] on img at bounding box center [748, 341] width 378 height 565
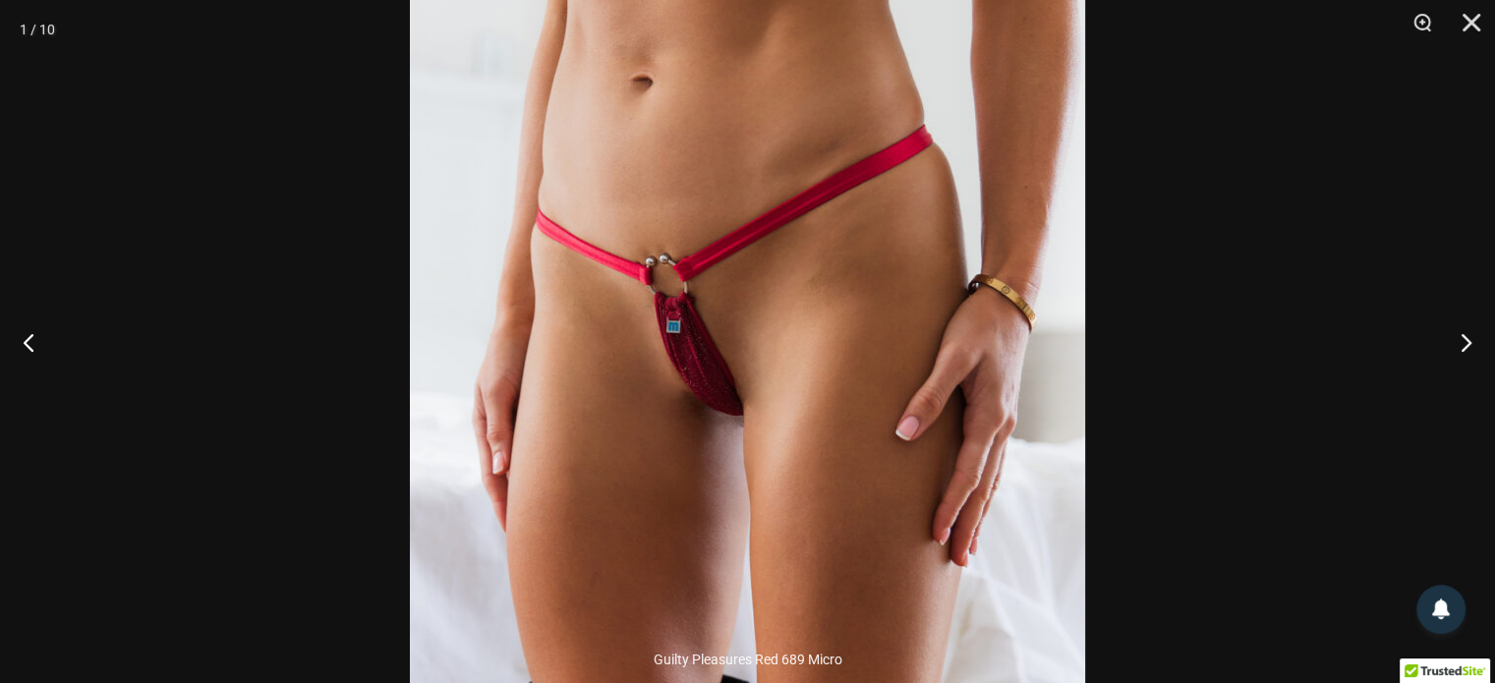
click at [790, 298] on img at bounding box center [747, 483] width 675 height 1013
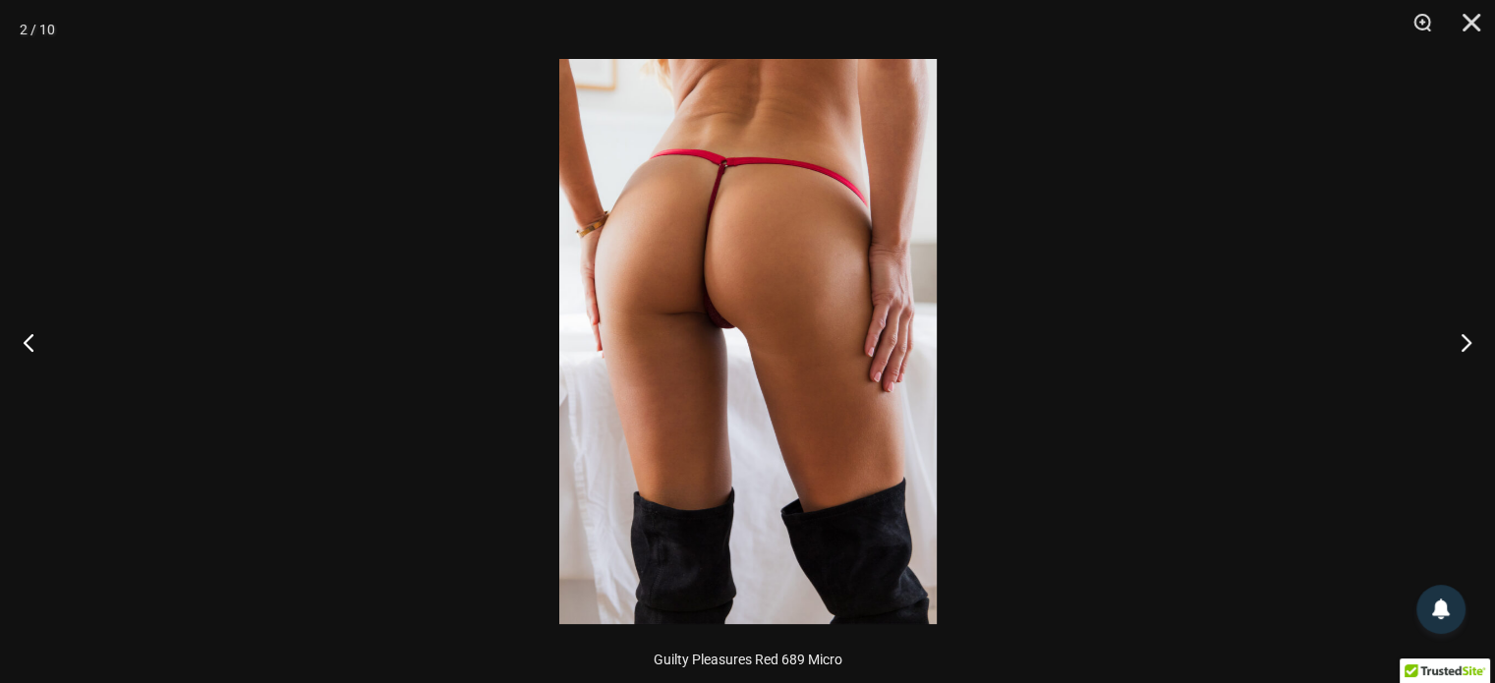
click at [790, 286] on img at bounding box center [748, 341] width 378 height 565
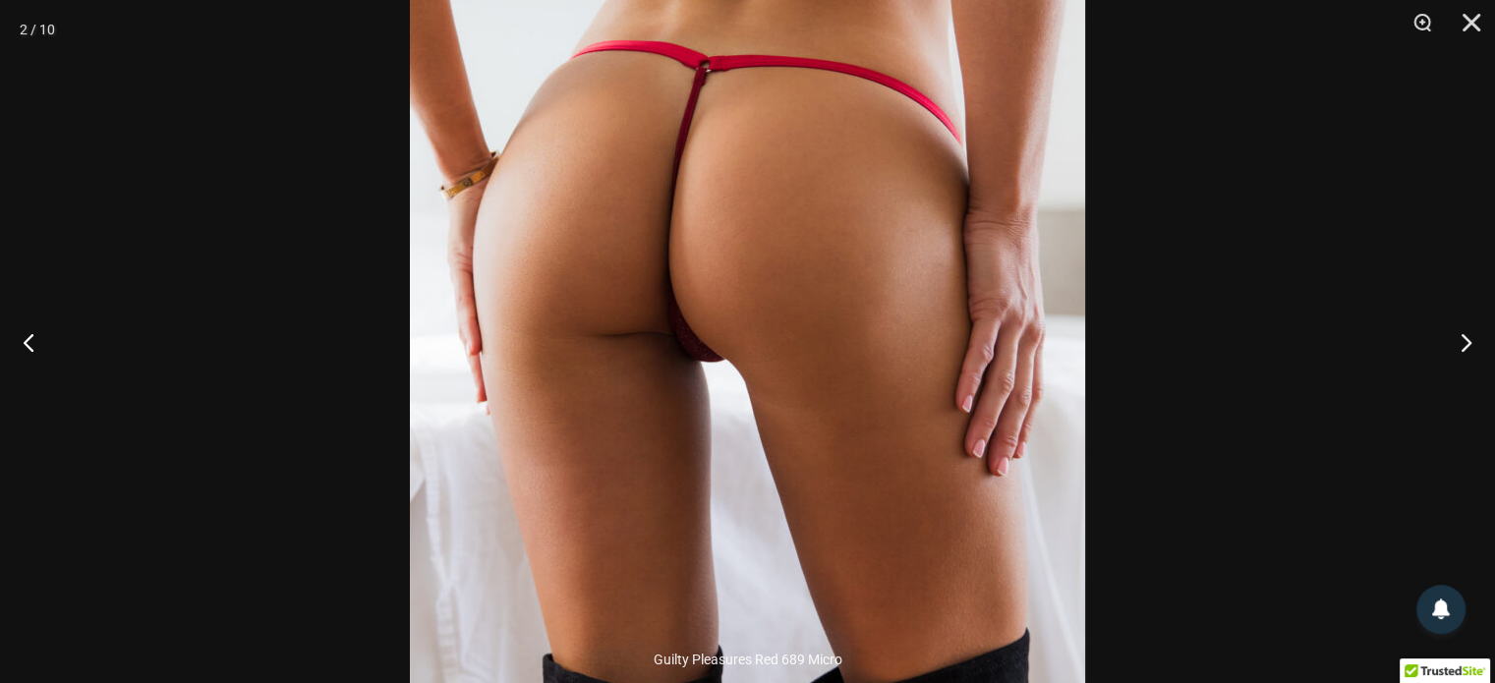
click at [790, 211] on img at bounding box center [747, 385] width 675 height 1013
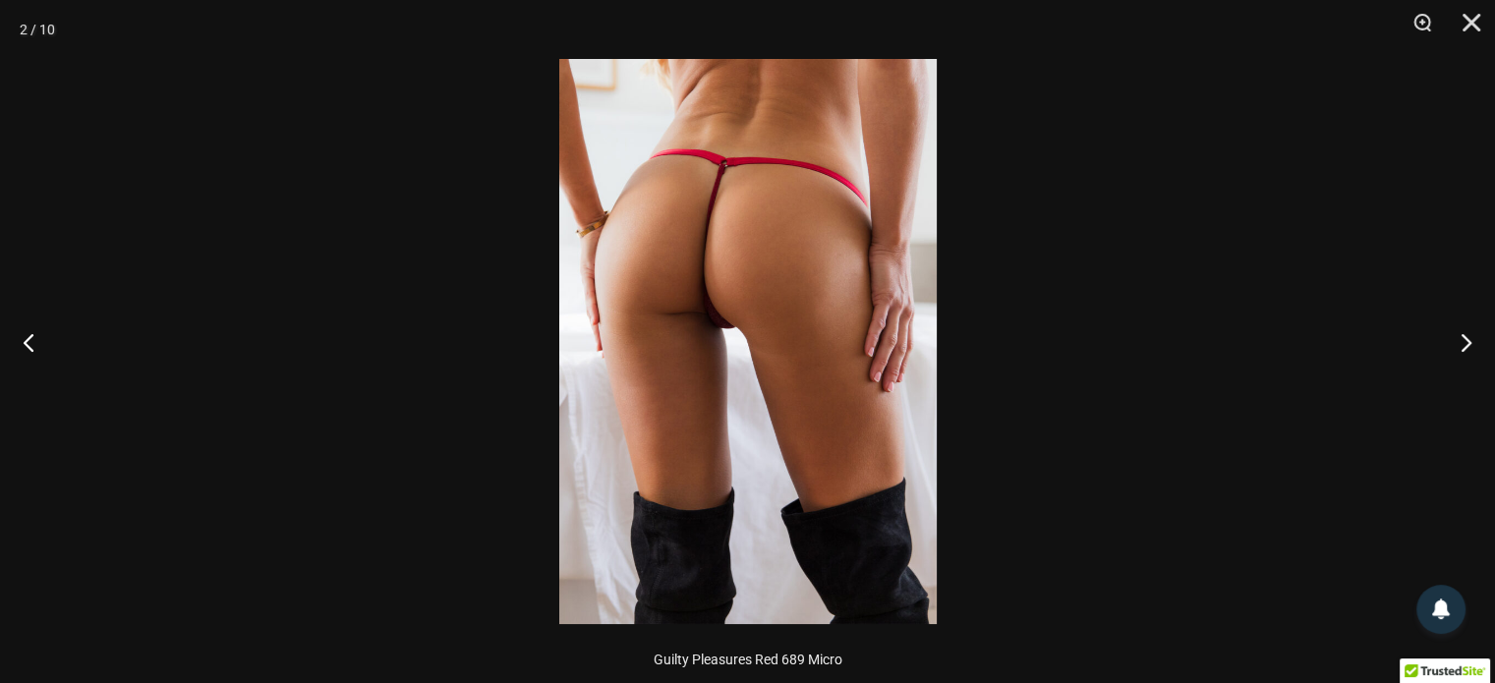
click at [1108, 179] on div at bounding box center [747, 341] width 1495 height 683
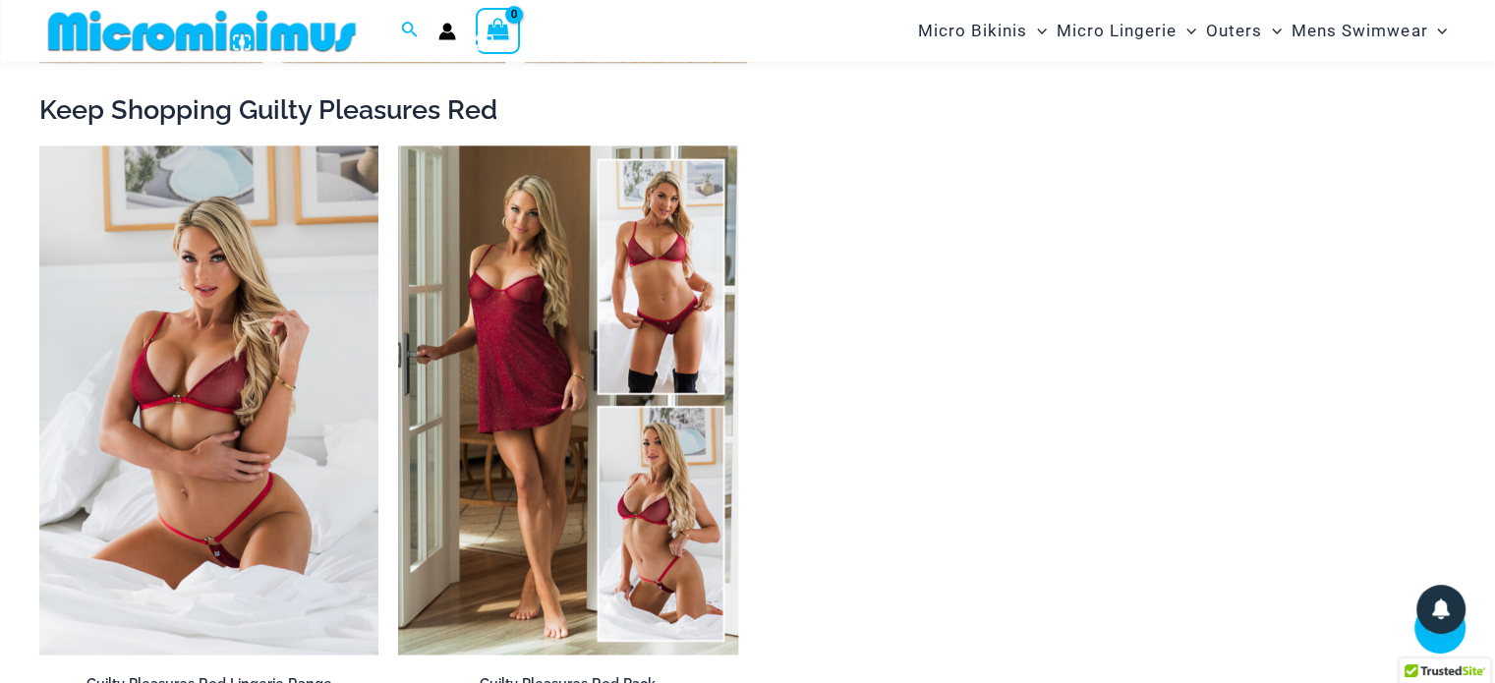
scroll to position [2243, 0]
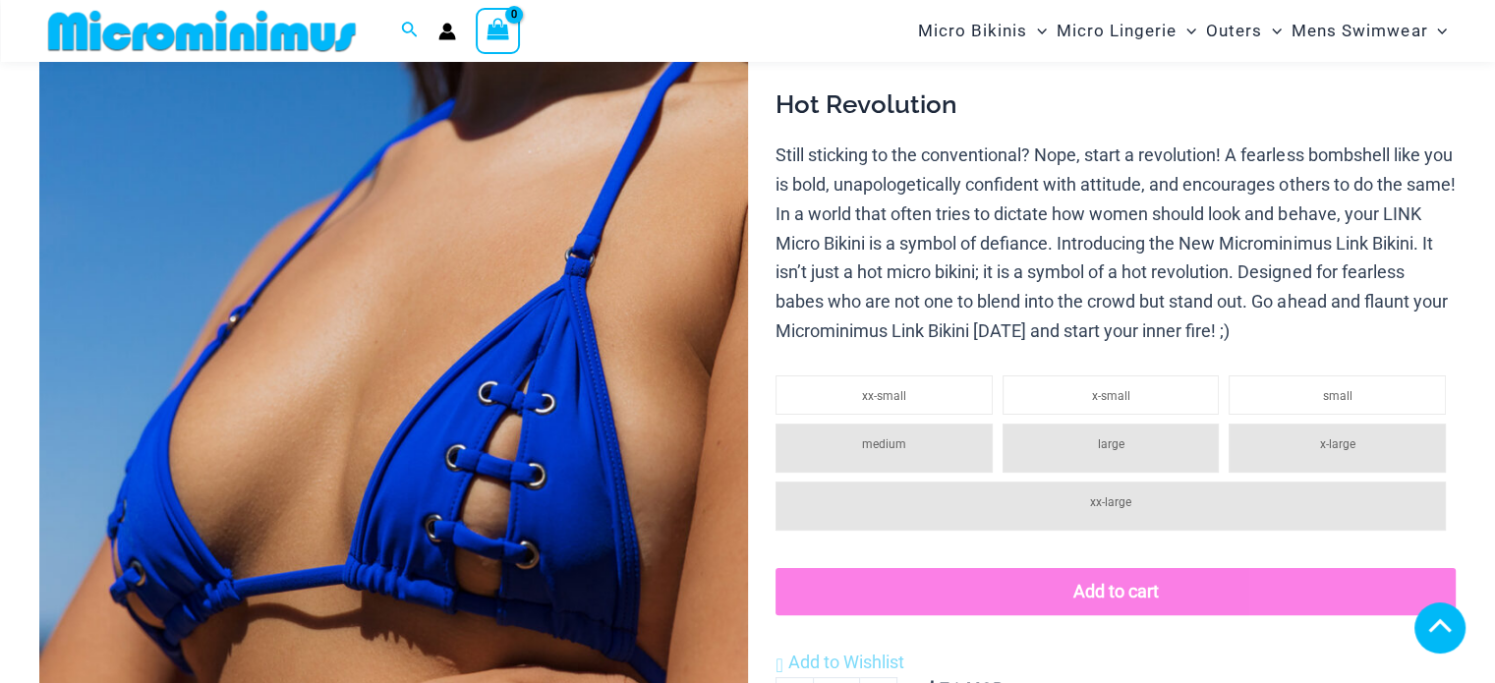
scroll to position [762, 0]
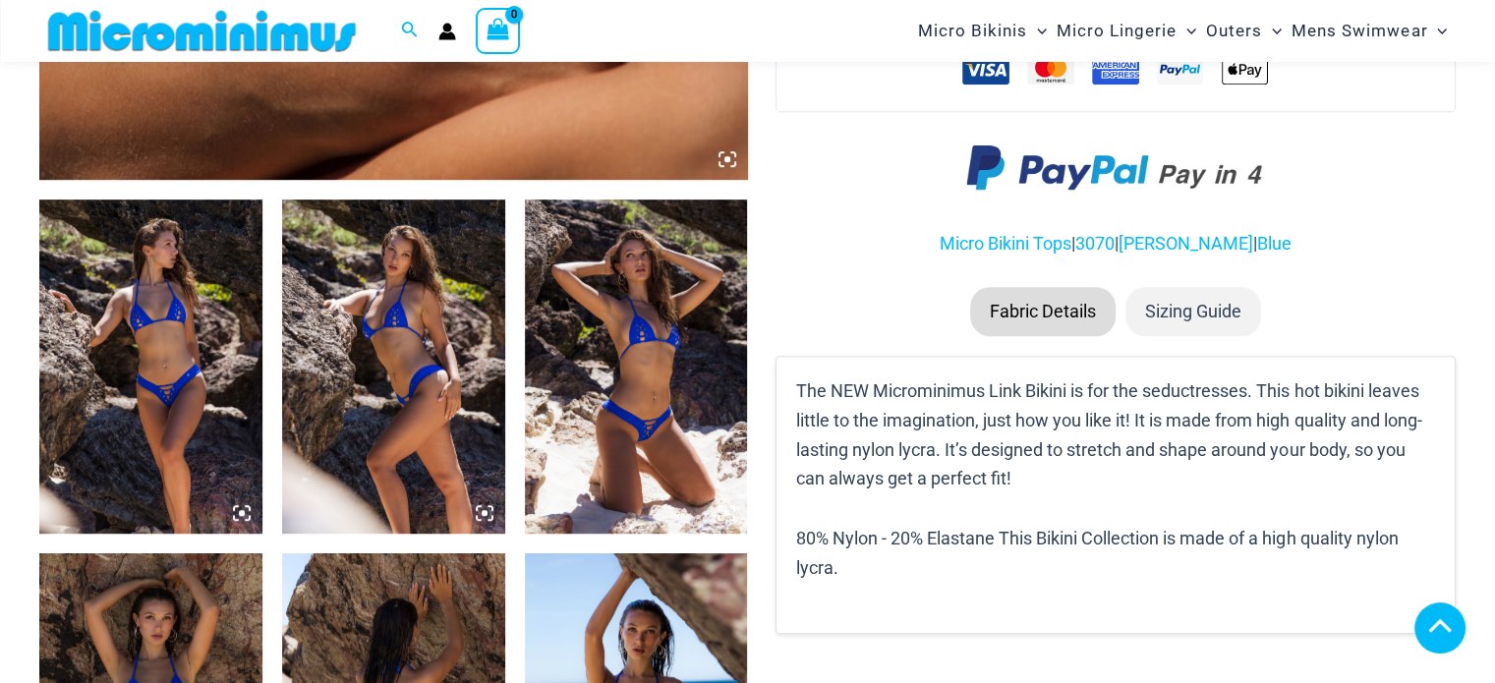
click at [675, 401] on img at bounding box center [636, 367] width 223 height 334
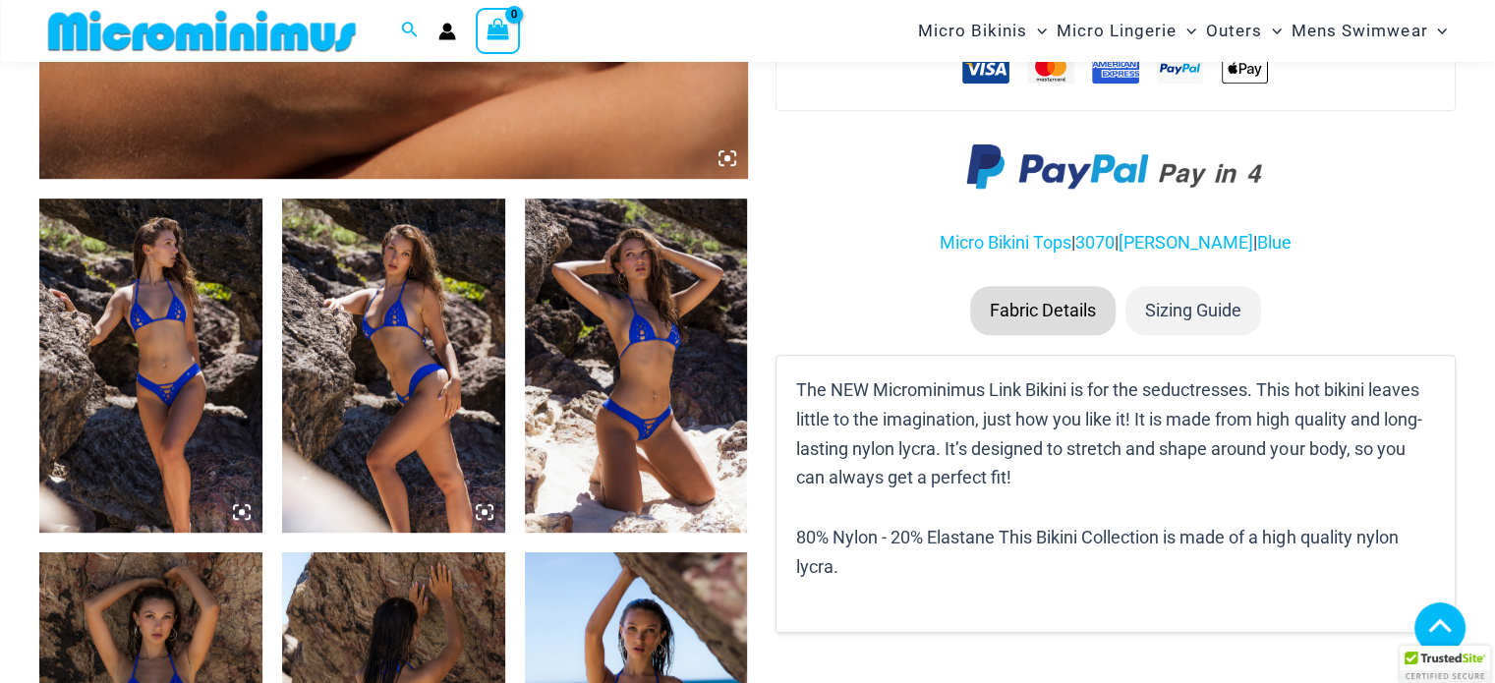
click at [735, 514] on img at bounding box center [636, 366] width 223 height 334
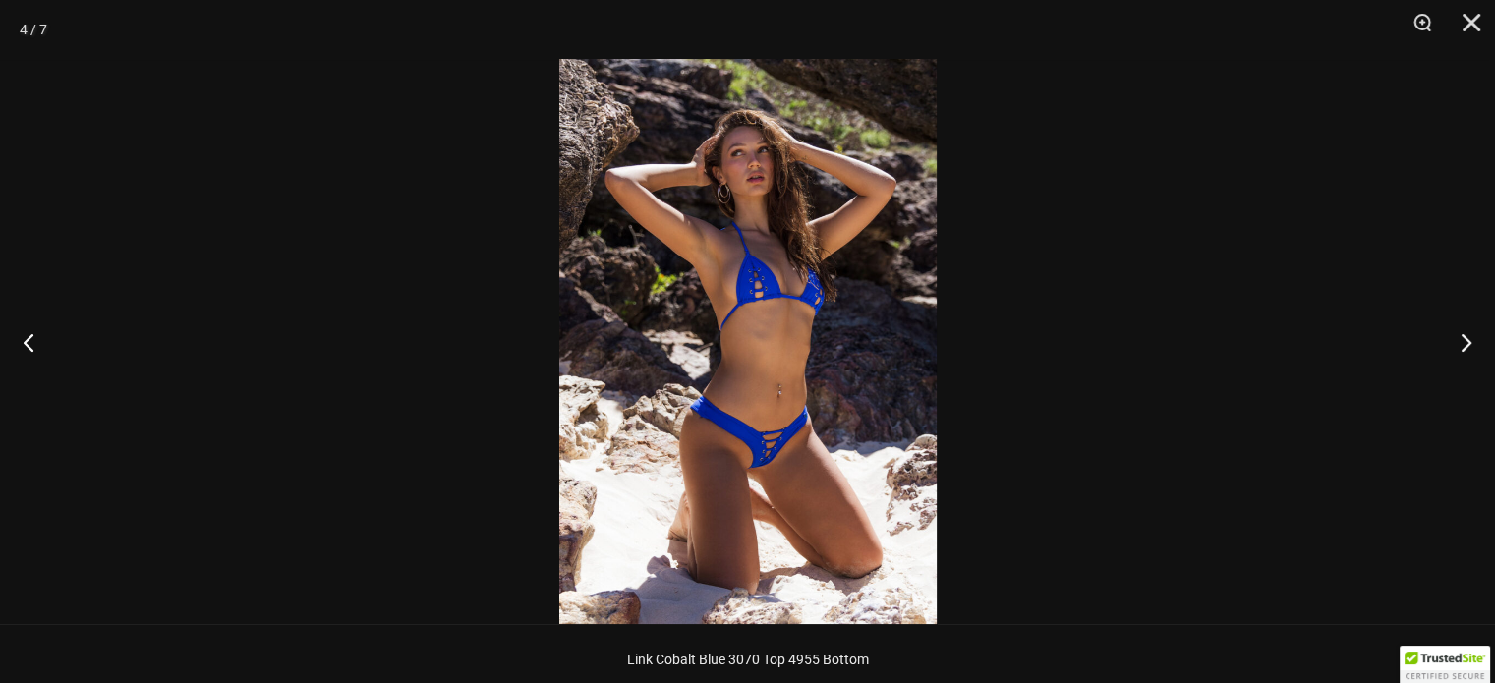
click at [773, 325] on img at bounding box center [748, 341] width 378 height 565
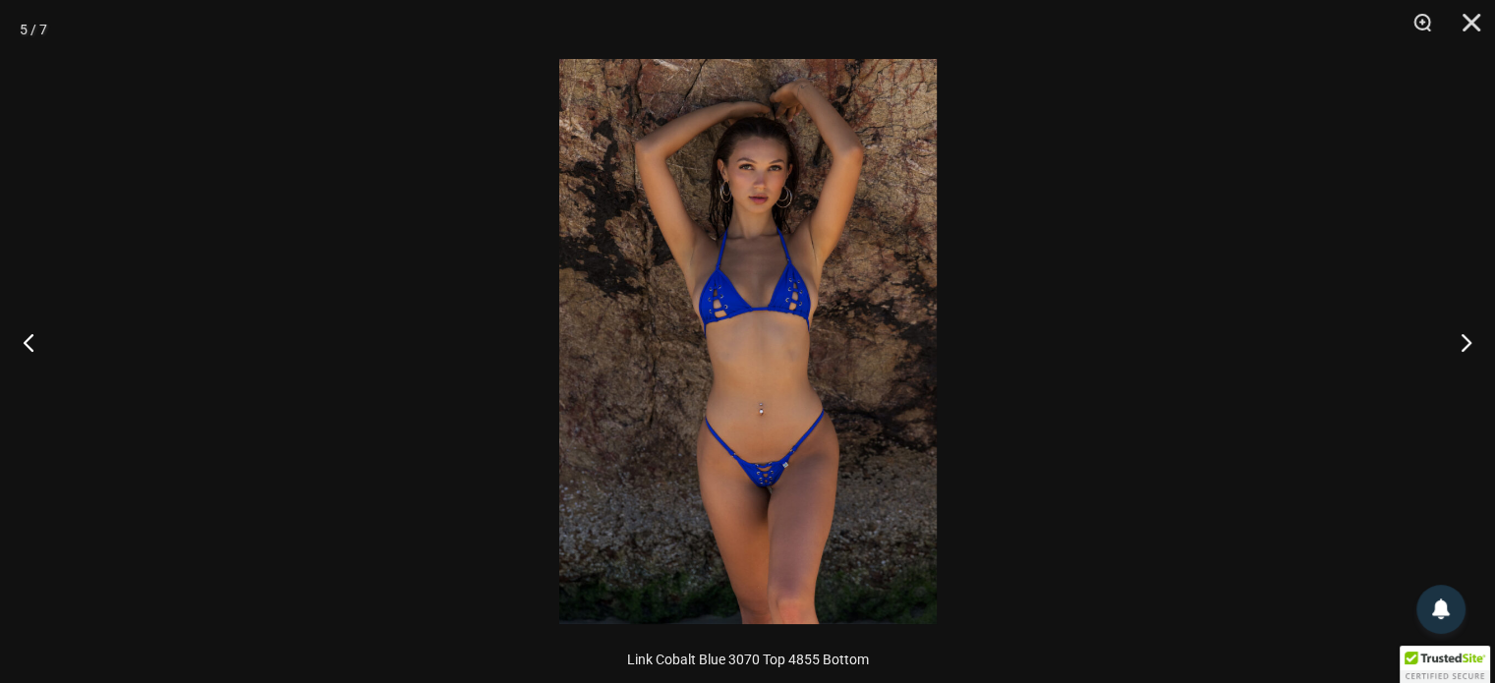
click at [775, 313] on img at bounding box center [748, 341] width 378 height 565
click at [805, 474] on img at bounding box center [748, 341] width 378 height 565
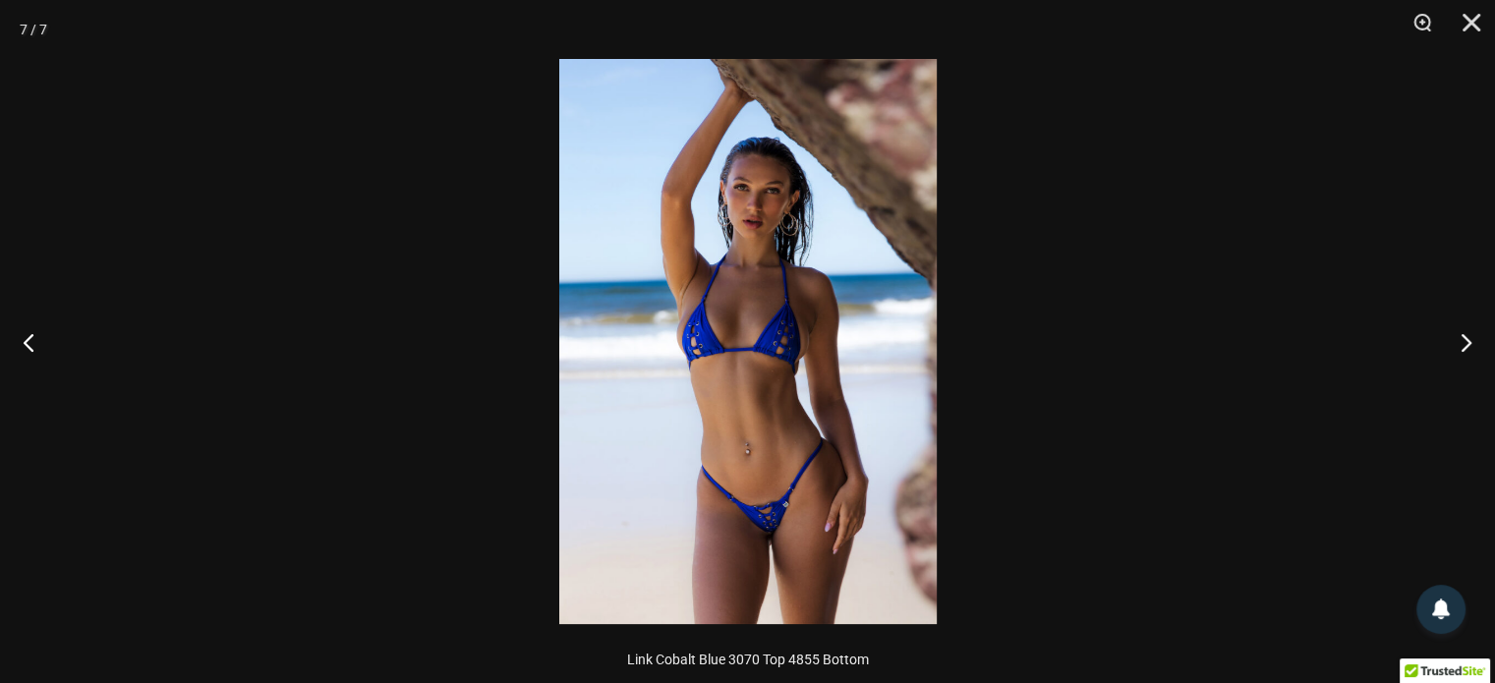
click at [803, 452] on img at bounding box center [748, 341] width 378 height 565
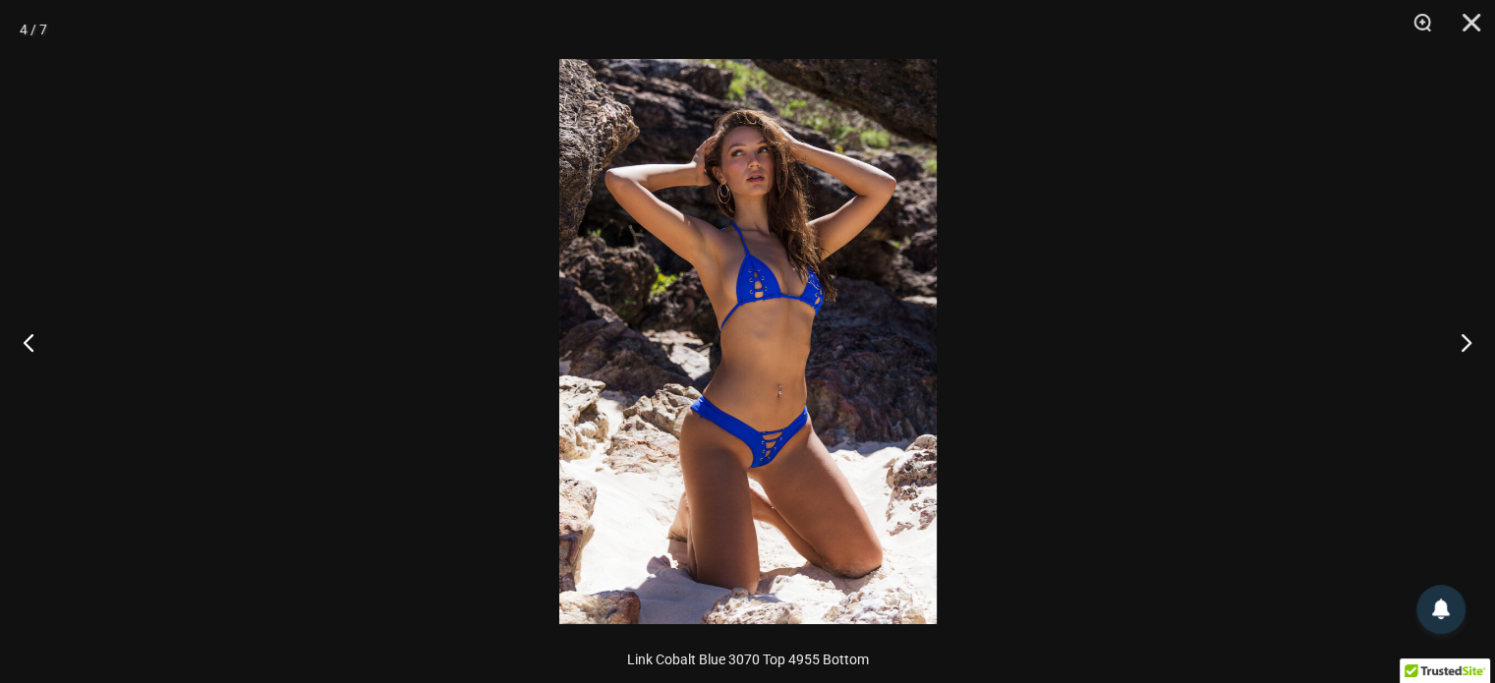
click at [1139, 212] on div at bounding box center [747, 341] width 1495 height 683
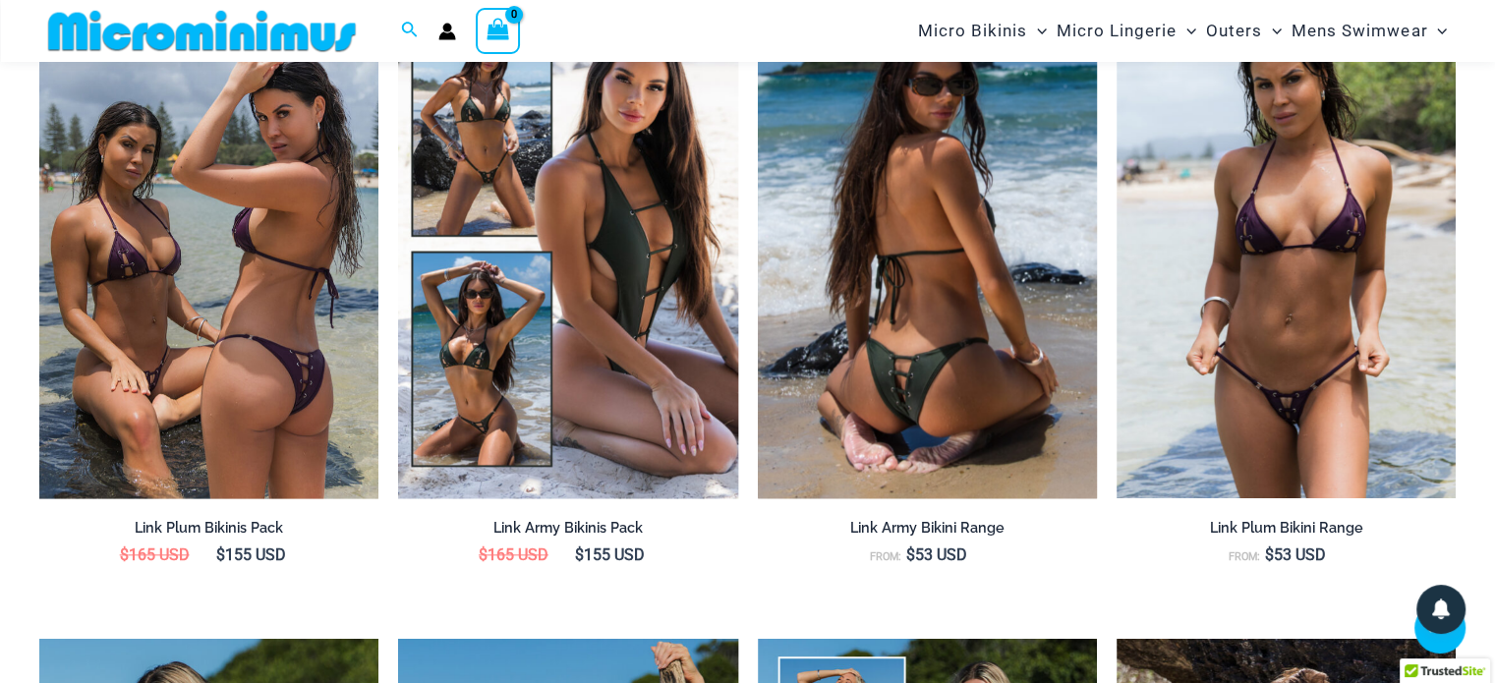
scroll to position [2046, 0]
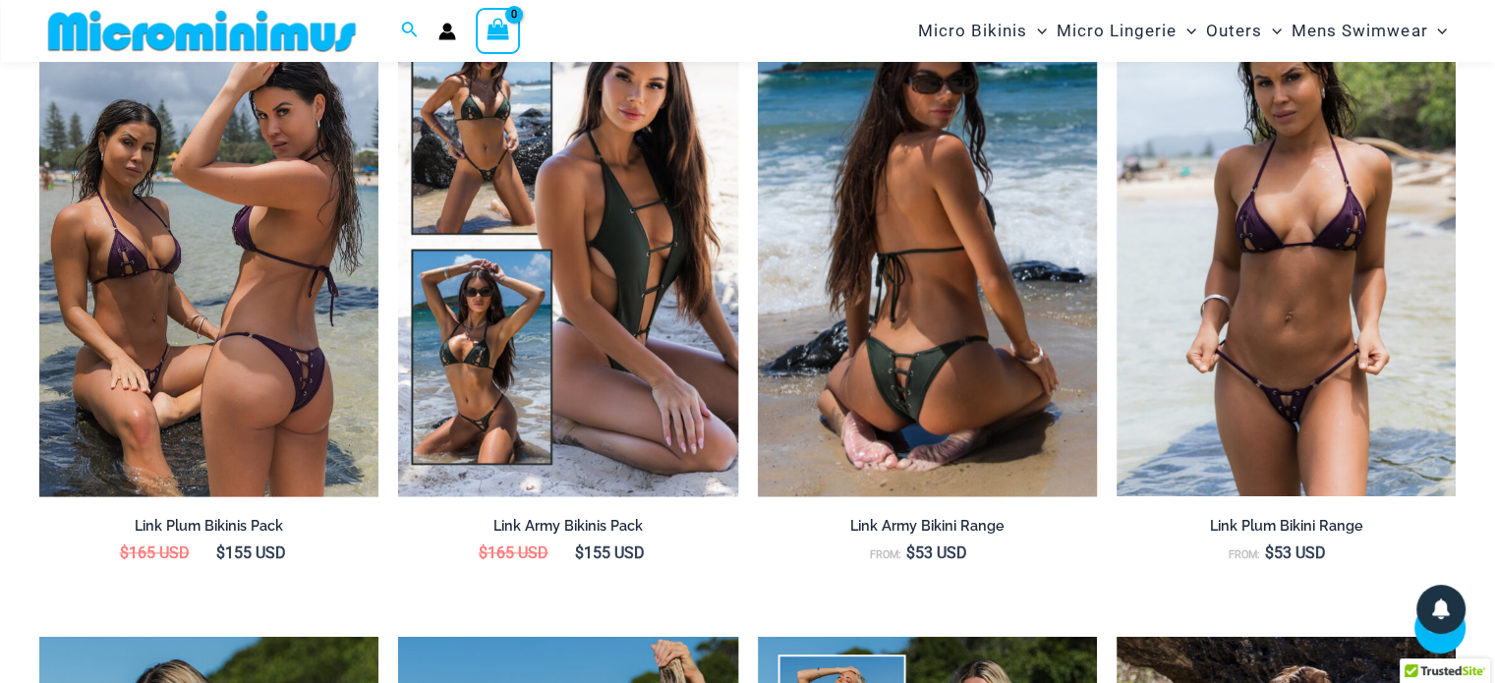
click at [981, 369] on img at bounding box center [927, 241] width 339 height 509
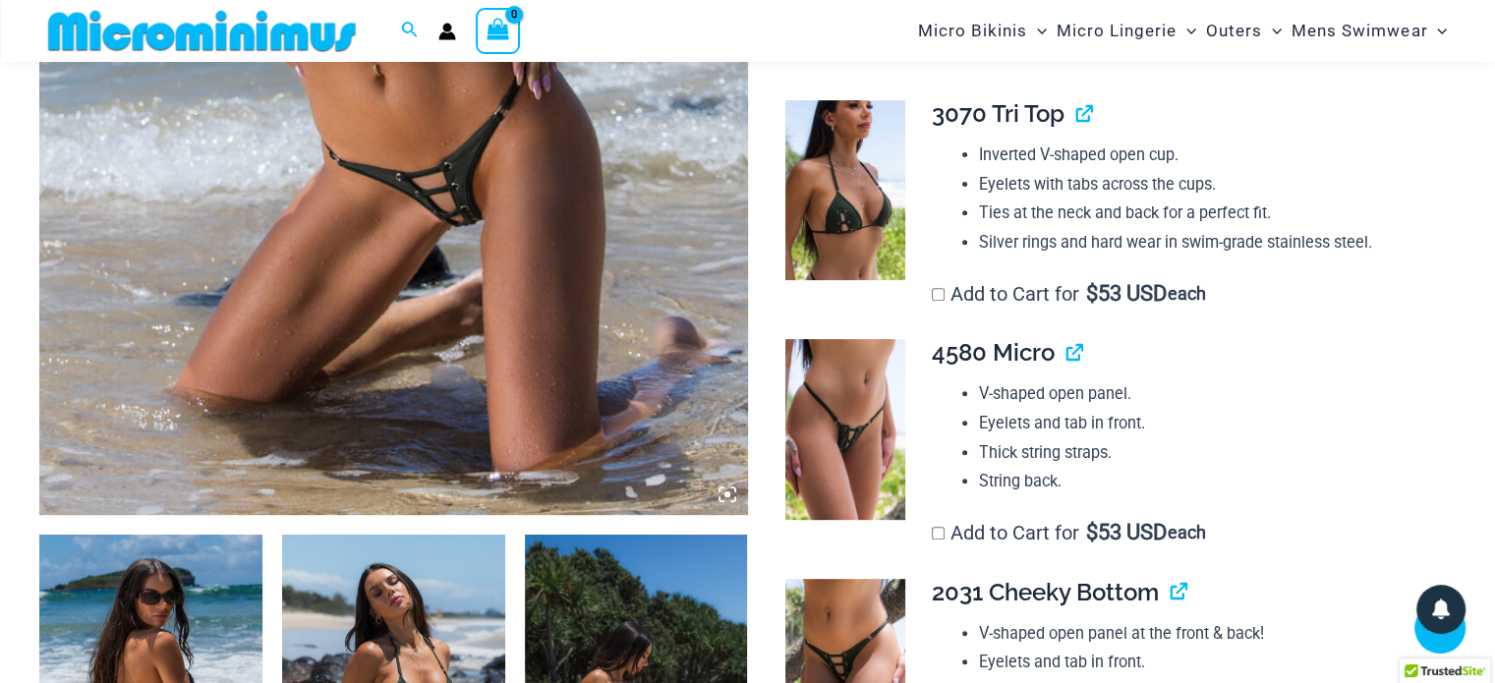
scroll to position [728, 0]
click at [723, 492] on icon at bounding box center [728, 494] width 18 height 18
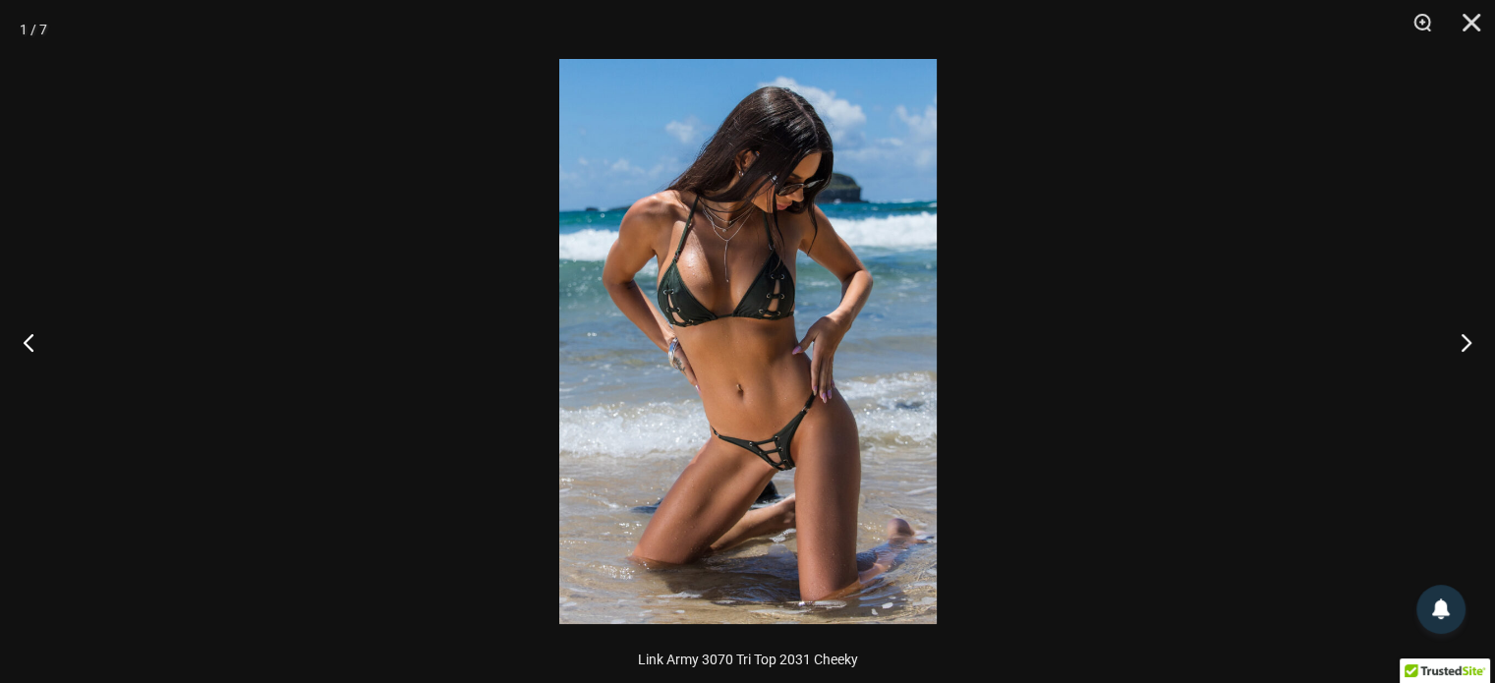
click at [770, 471] on img at bounding box center [748, 341] width 378 height 565
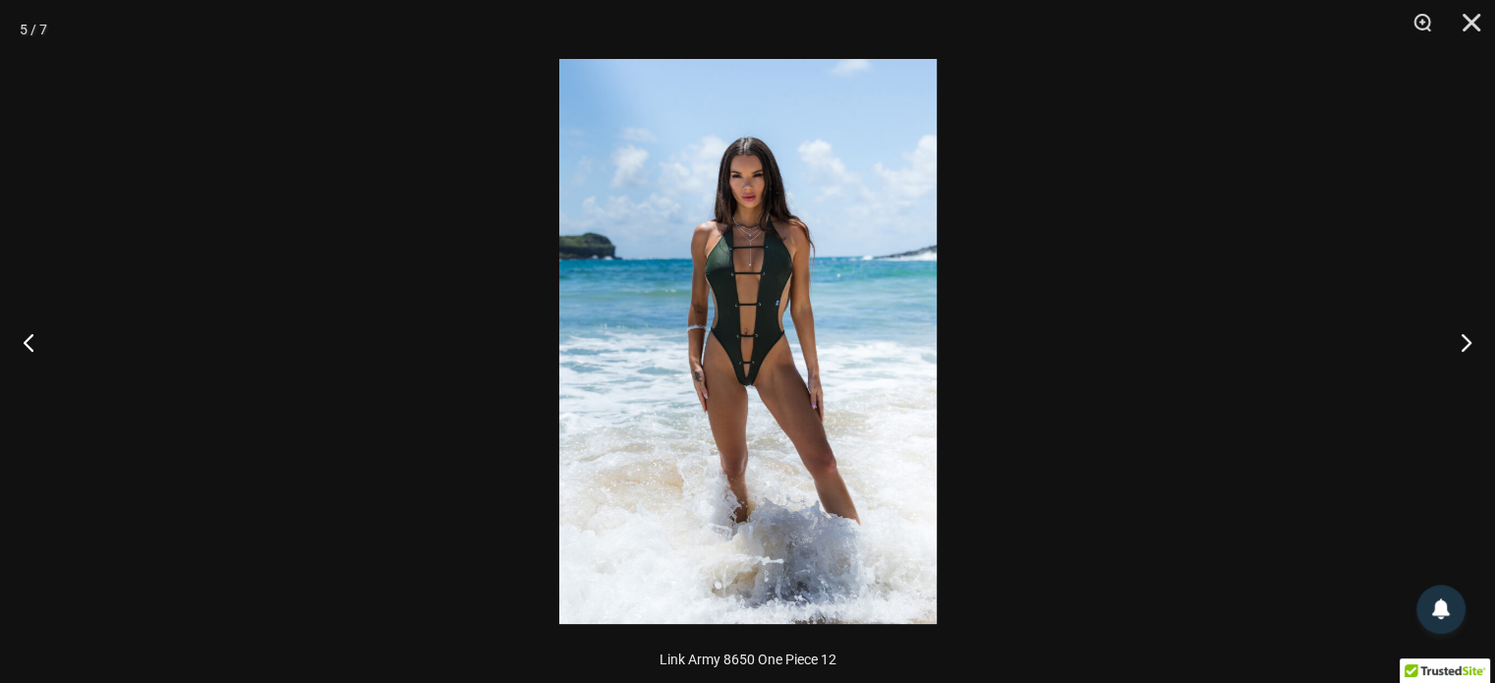
click at [772, 414] on img at bounding box center [748, 341] width 378 height 565
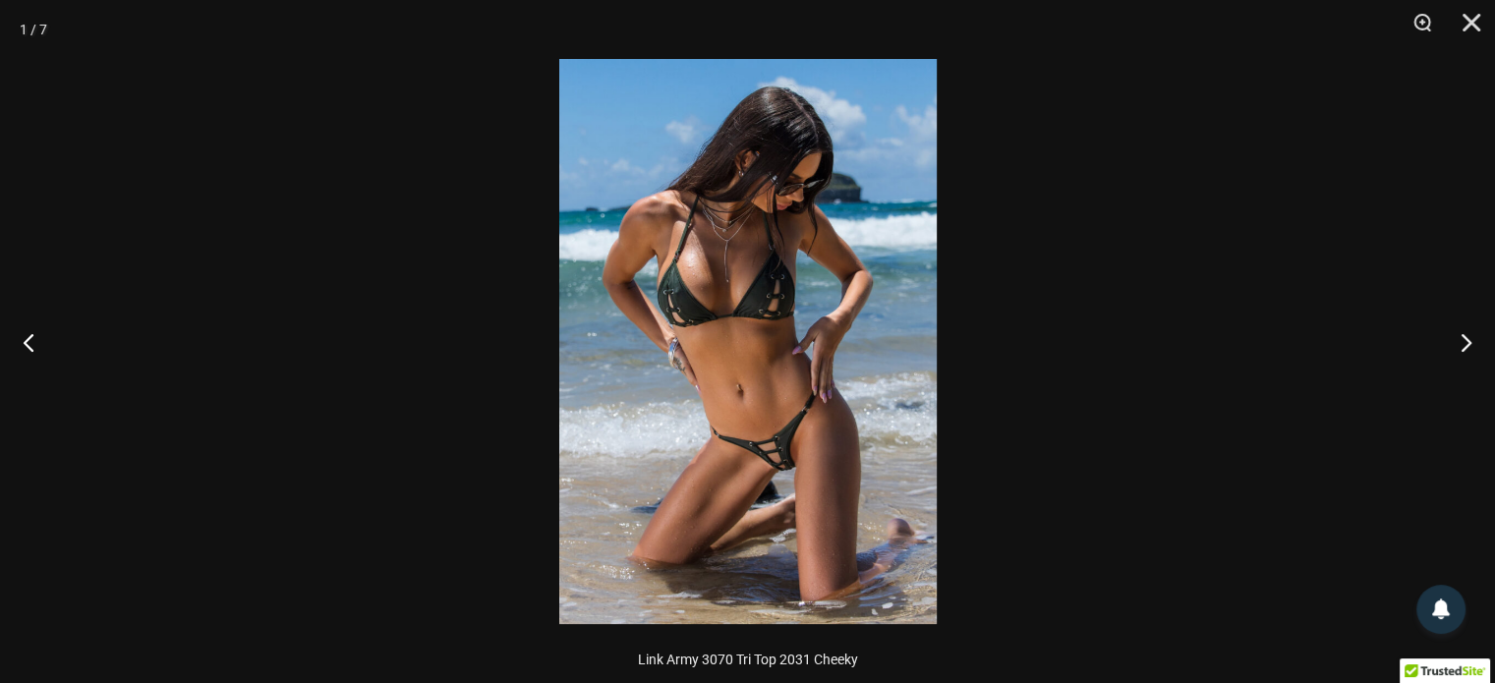
click at [772, 414] on img at bounding box center [748, 341] width 378 height 565
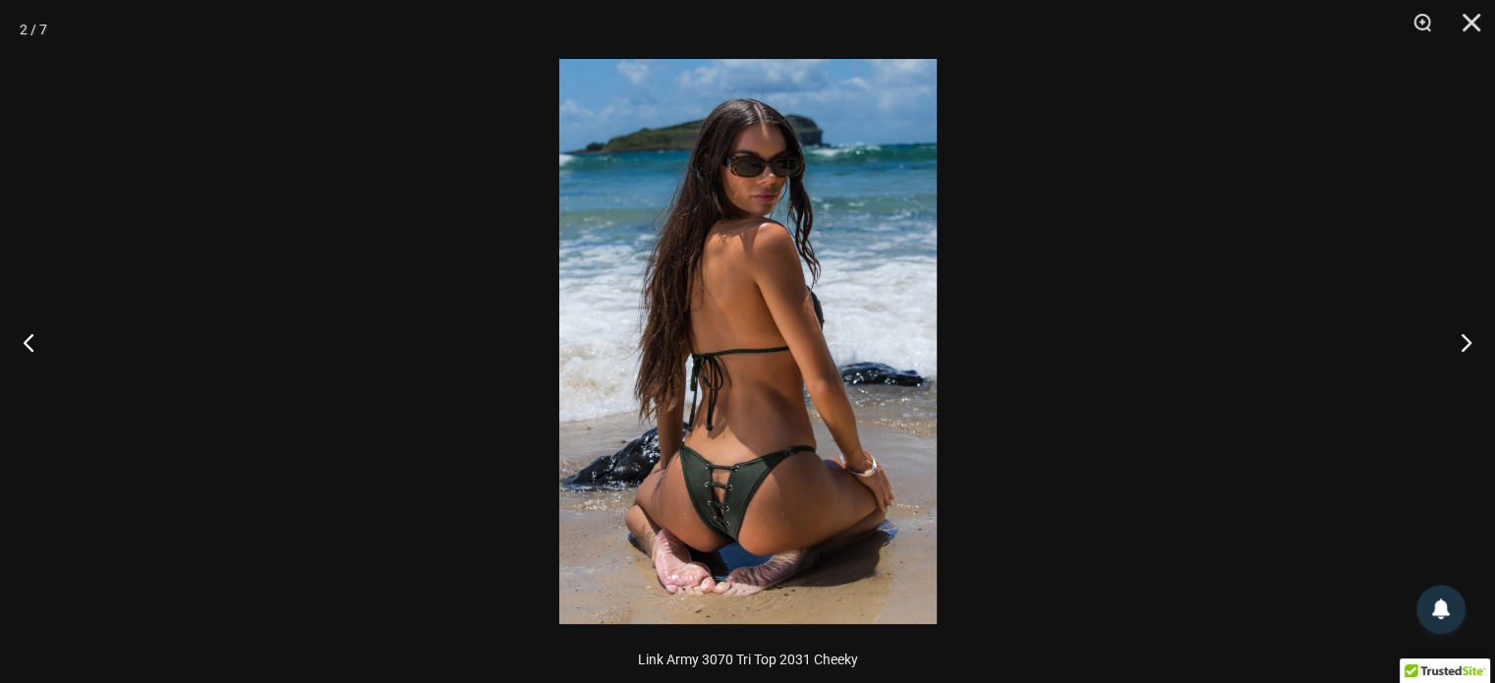
click at [824, 443] on img at bounding box center [748, 341] width 378 height 565
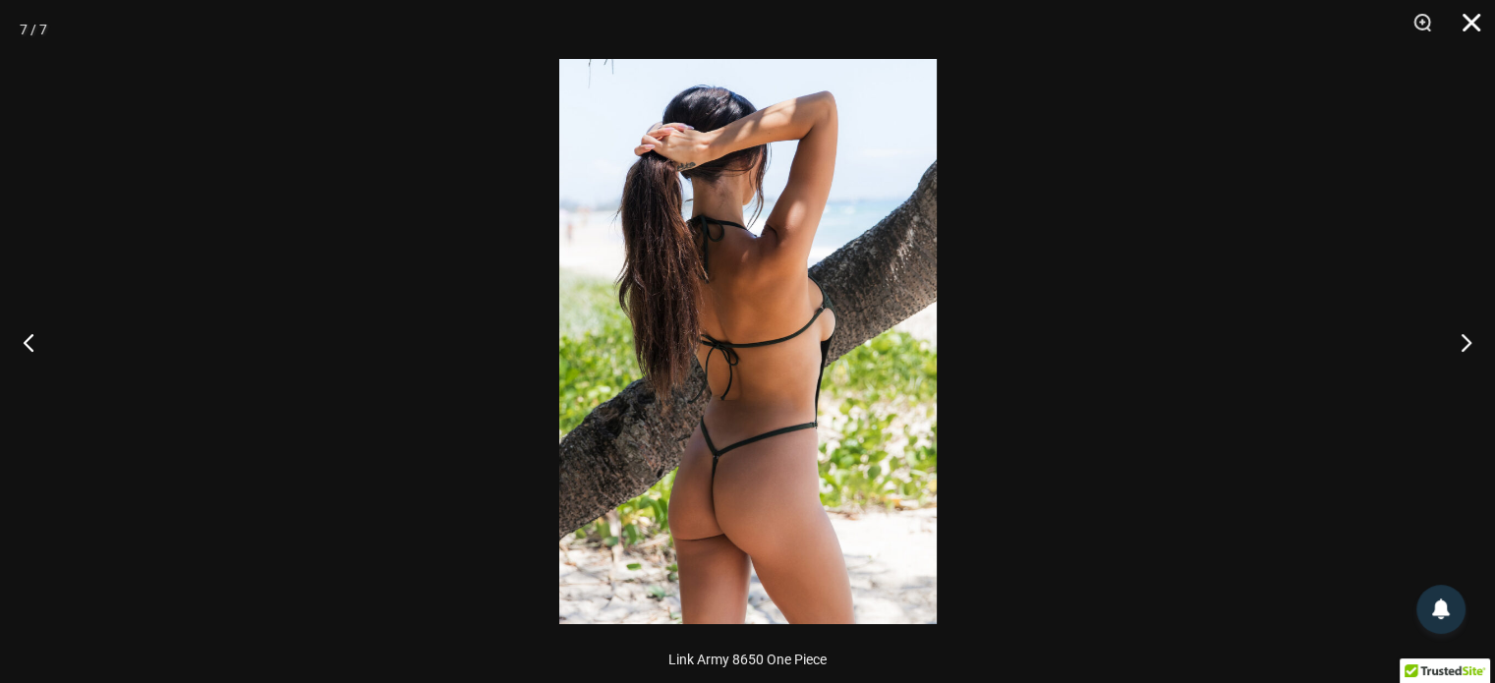
click at [1467, 26] on button "Close" at bounding box center [1464, 29] width 49 height 59
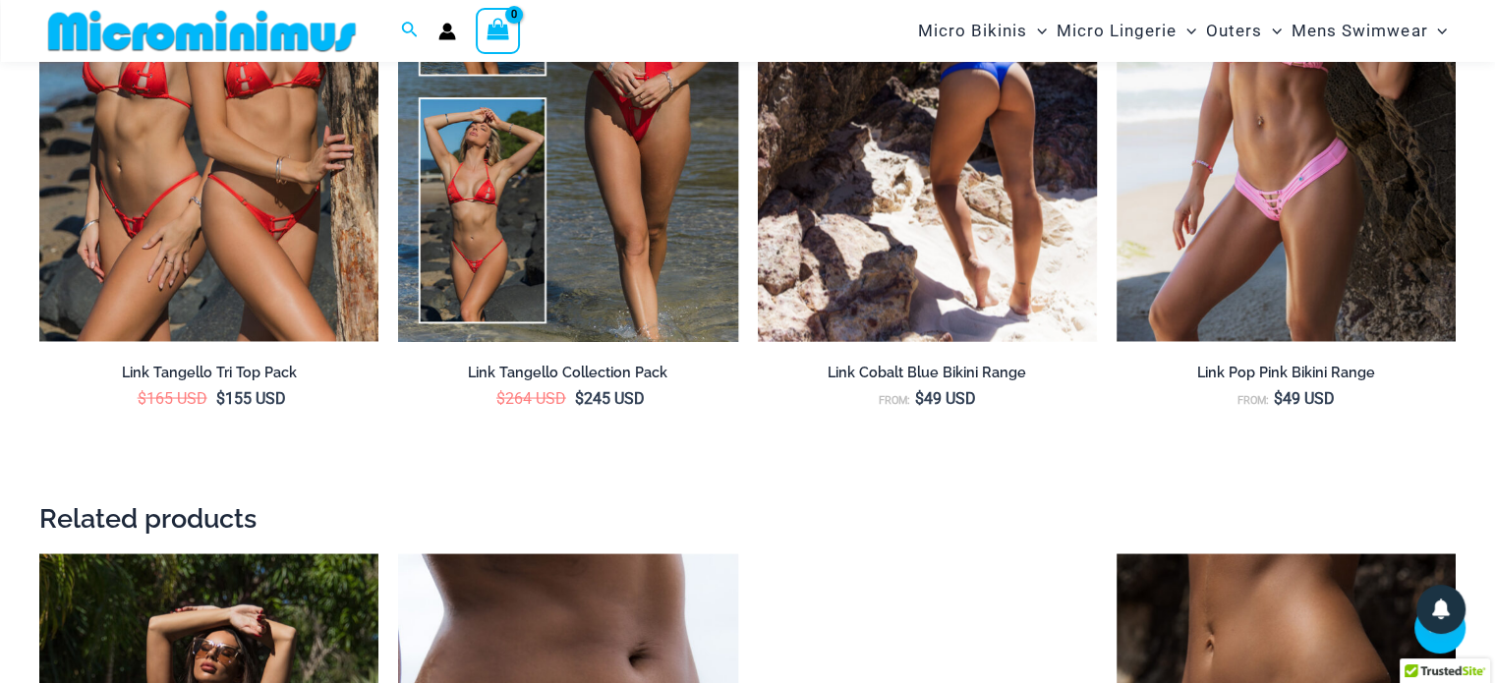
scroll to position [3725, 0]
